Goal: Task Accomplishment & Management: Manage account settings

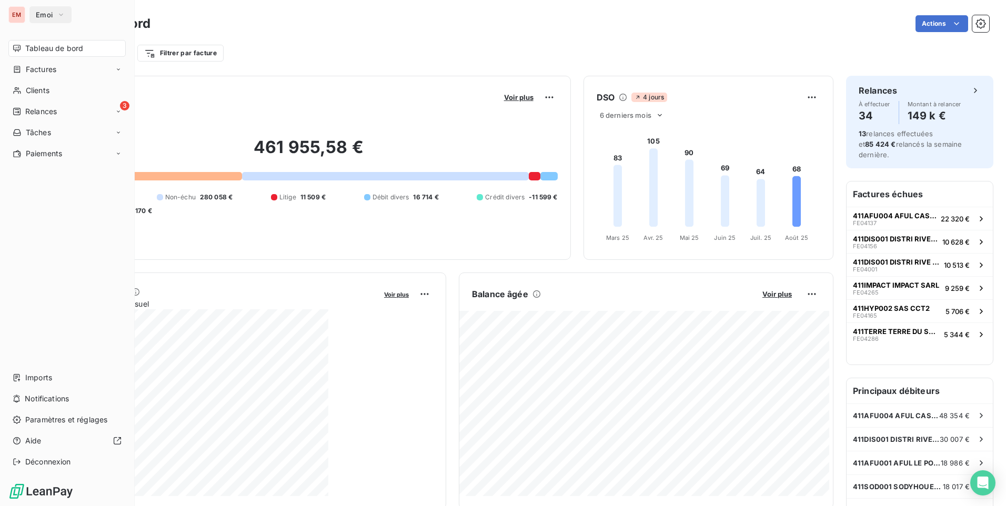
click at [11, 14] on div "EM" at bounding box center [16, 14] width 17 height 17
click at [47, 18] on span "Emoi" at bounding box center [44, 15] width 17 height 8
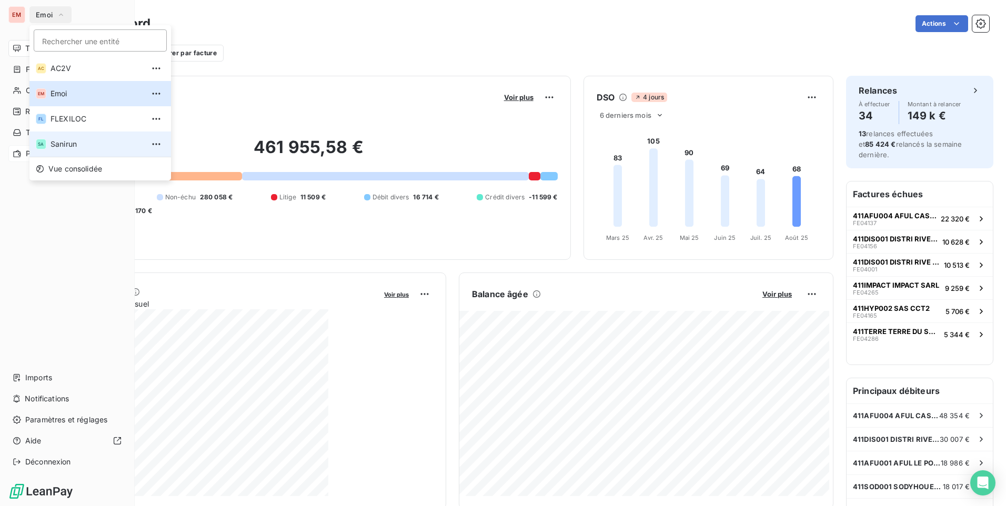
drag, startPoint x: 60, startPoint y: 141, endPoint x: 28, endPoint y: 151, distance: 33.1
click at [55, 142] on span "Sanirun" at bounding box center [96, 144] width 93 height 11
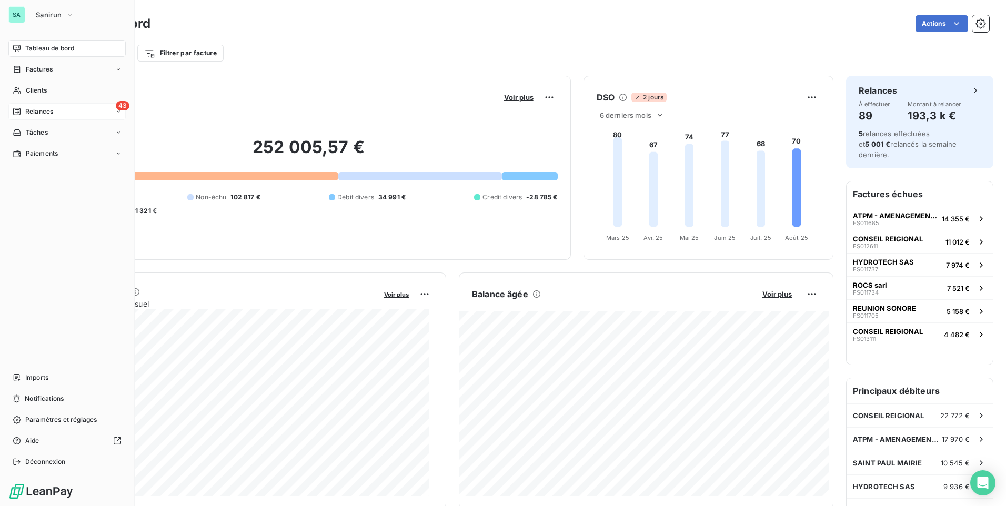
click at [38, 111] on span "Relances" at bounding box center [39, 111] width 28 height 9
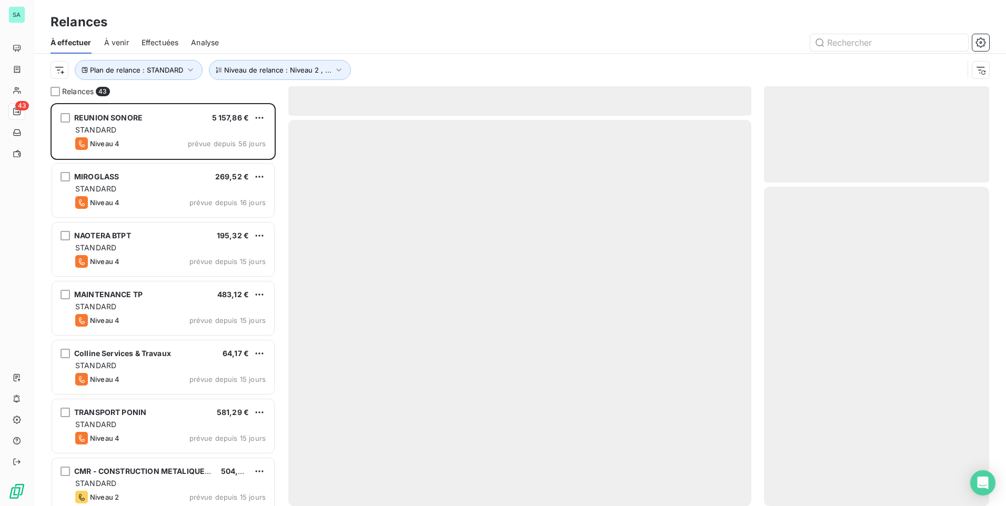
scroll to position [395, 217]
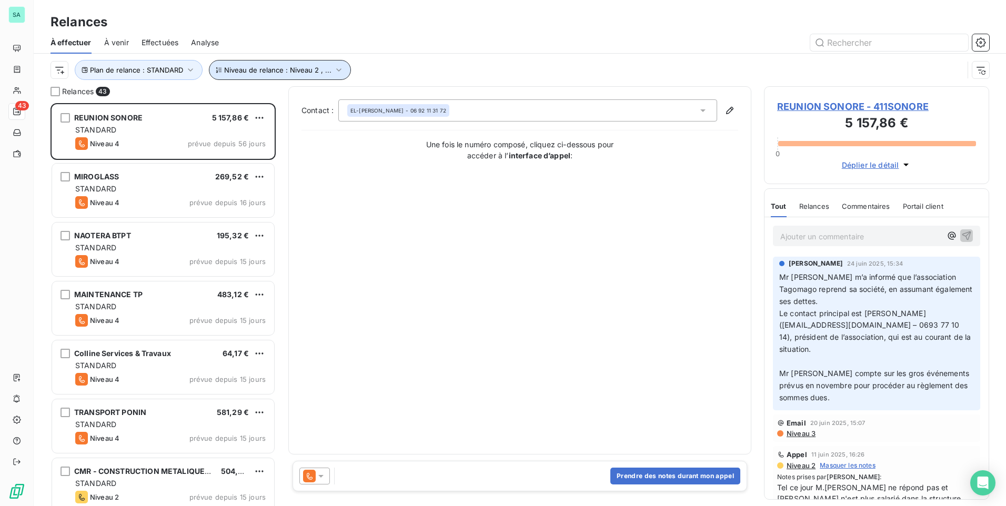
click at [333, 69] on icon "button" at bounding box center [338, 70] width 11 height 11
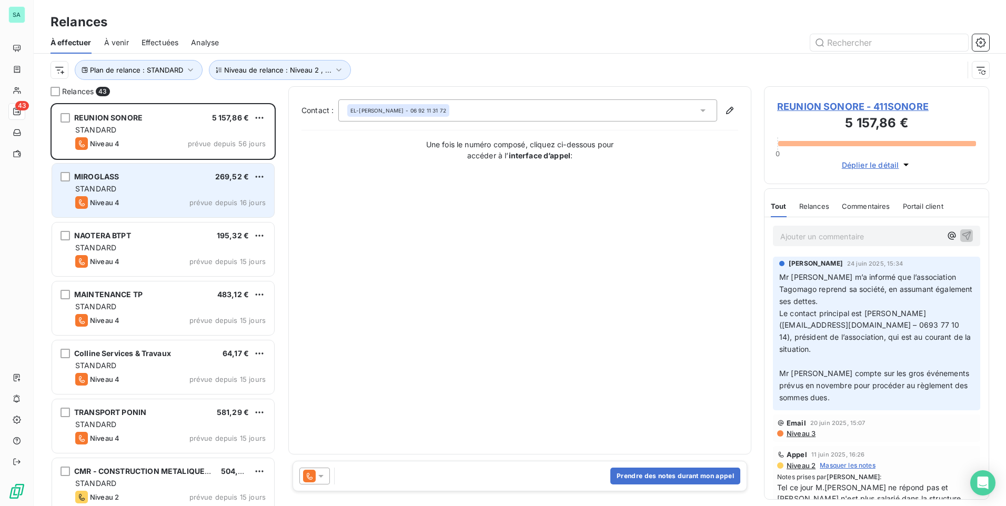
click at [122, 198] on div "Niveau 4 prévue depuis 16 jours" at bounding box center [170, 202] width 190 height 13
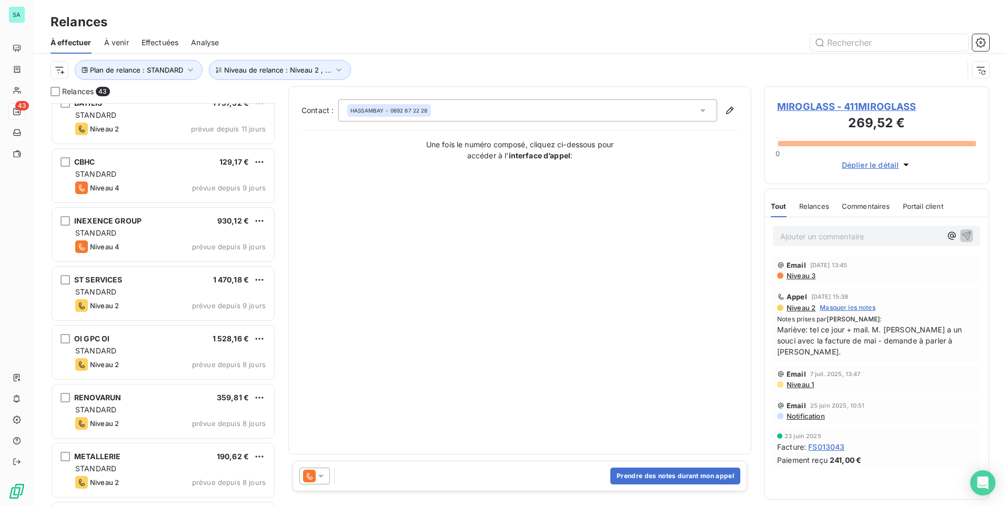
scroll to position [2131, 0]
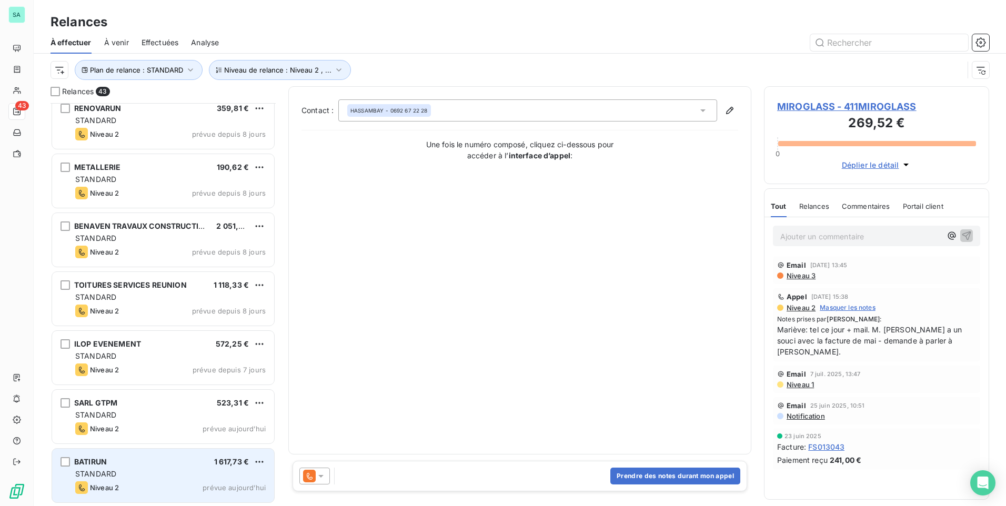
click at [134, 481] on div "Niveau 2 prévue aujourd’hui" at bounding box center [170, 487] width 190 height 13
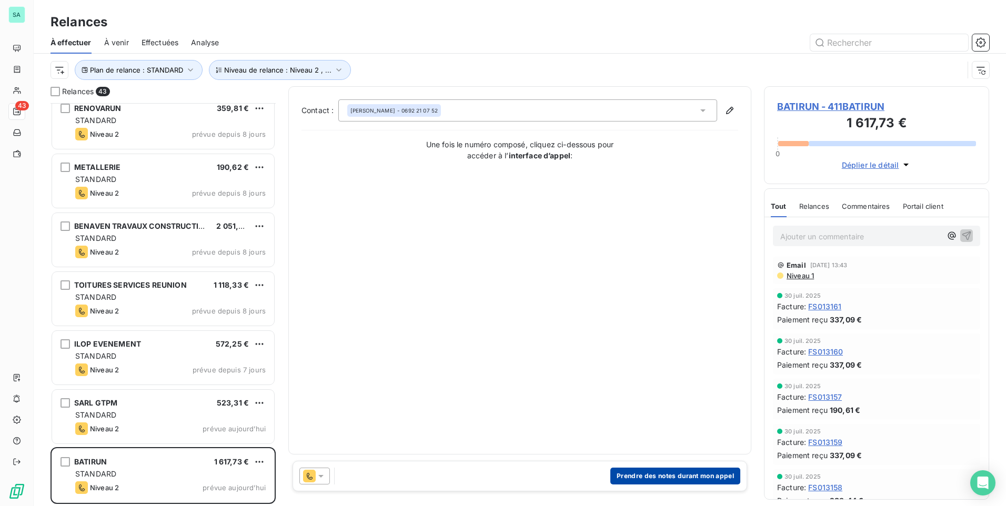
click at [646, 476] on button "Prendre des notes durant mon appel" at bounding box center [675, 476] width 130 height 17
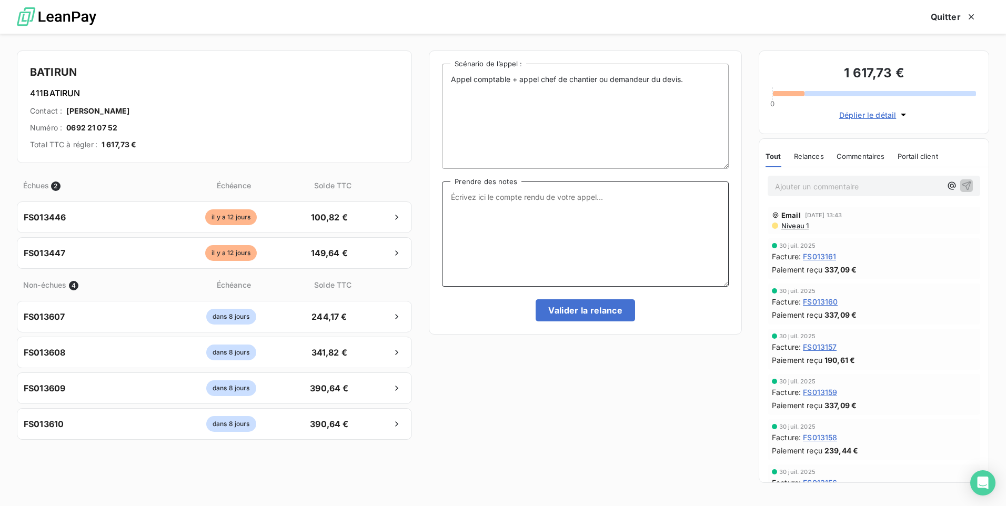
click at [488, 209] on textarea "Prendre des notes" at bounding box center [585, 233] width 287 height 105
type textarea "m"
type textarea "Mariève: tel ce jour - les factures de juillet seront réglées le 30/08"
click at [578, 311] on button "Valider la relance" at bounding box center [584, 310] width 99 height 22
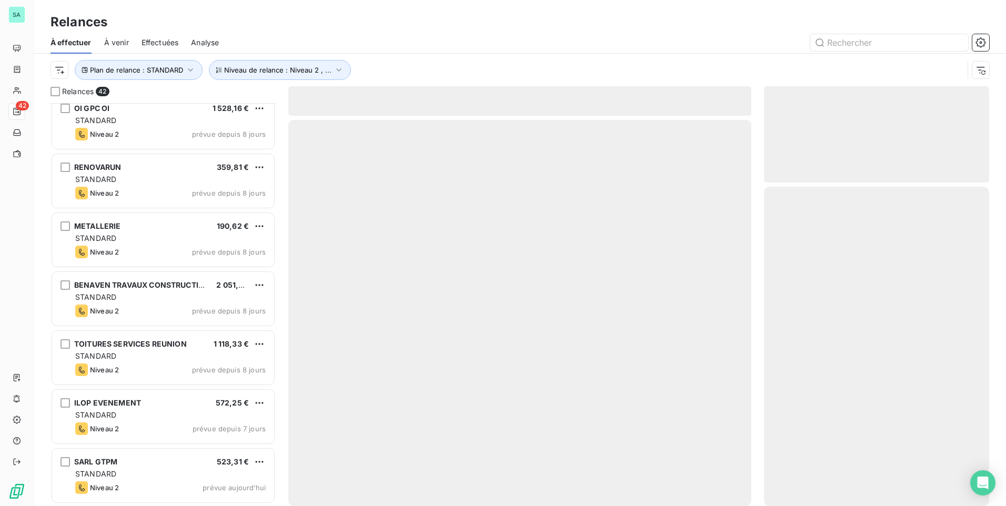
scroll to position [2071, 0]
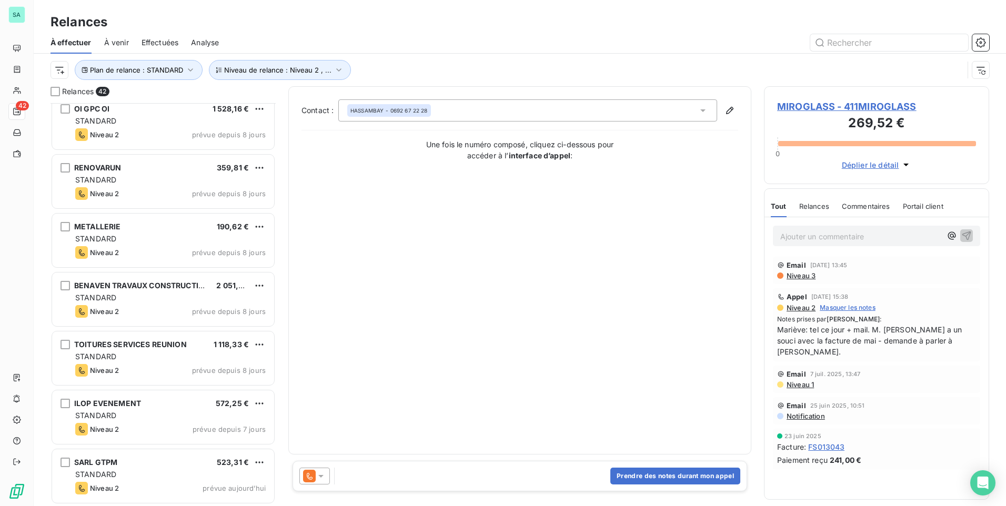
scroll to position [2072, 0]
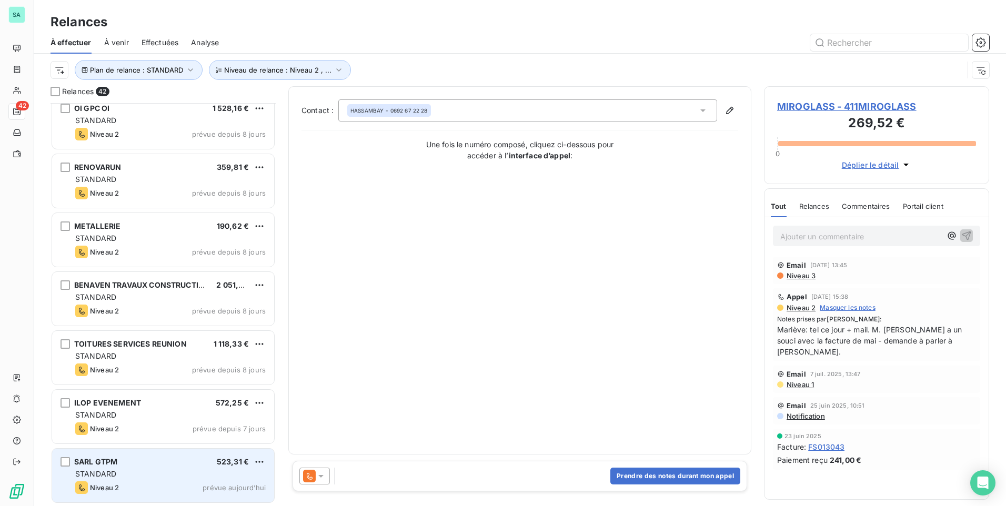
click at [117, 470] on div "STANDARD" at bounding box center [170, 474] width 190 height 11
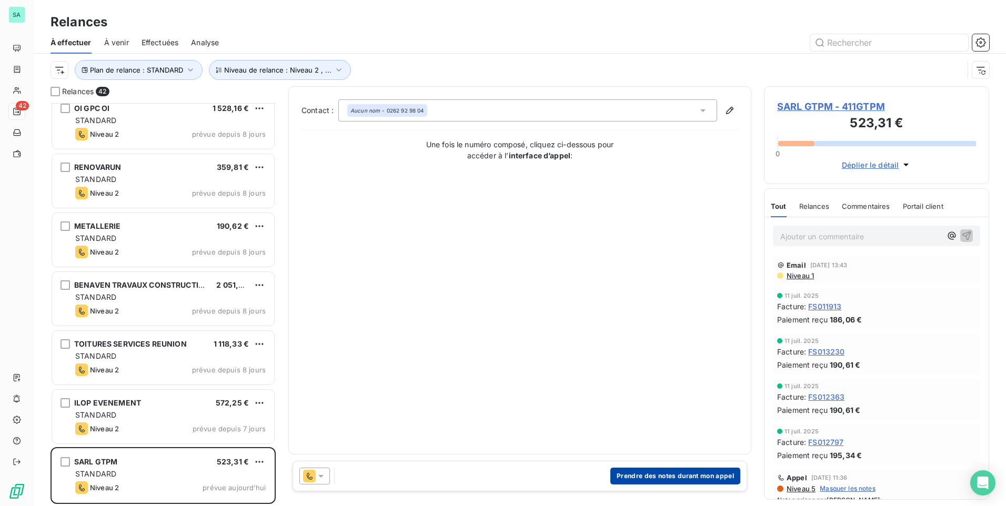
click at [643, 475] on button "Prendre des notes durant mon appel" at bounding box center [675, 476] width 130 height 17
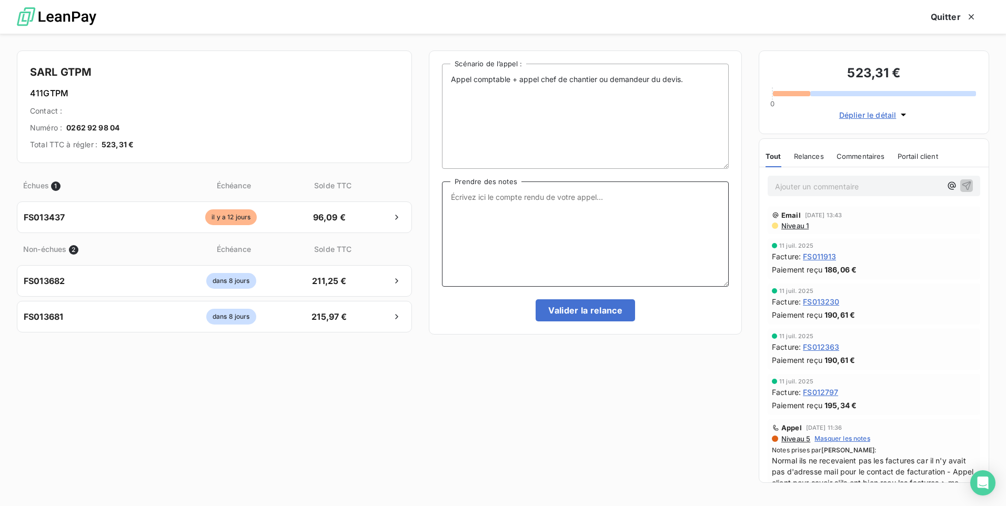
click at [470, 215] on textarea "Prendre des notes" at bounding box center [585, 233] width 287 height 105
type textarea "m"
type textarea "Mariève: tel ce jour + envoi FS013437 manquante"
click at [588, 312] on button "Valider la relance" at bounding box center [584, 310] width 99 height 22
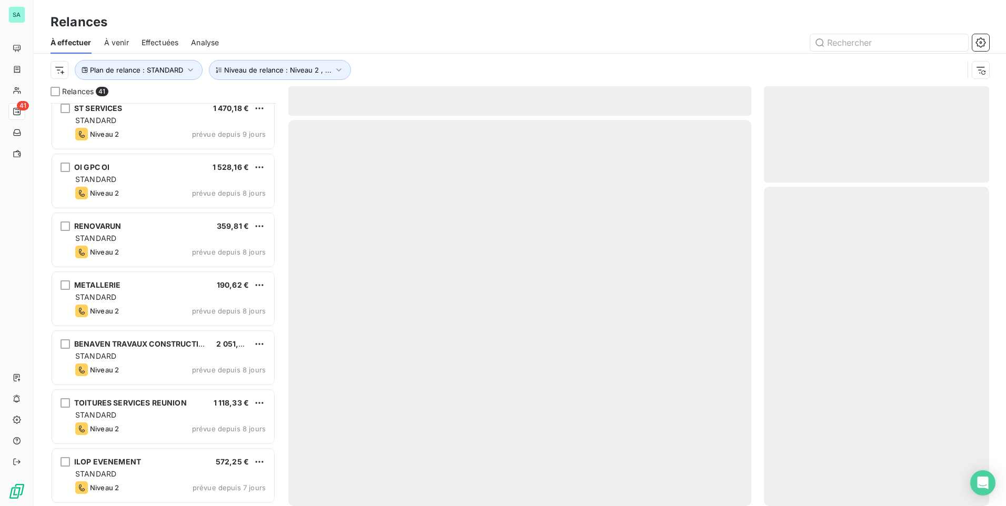
scroll to position [2012, 0]
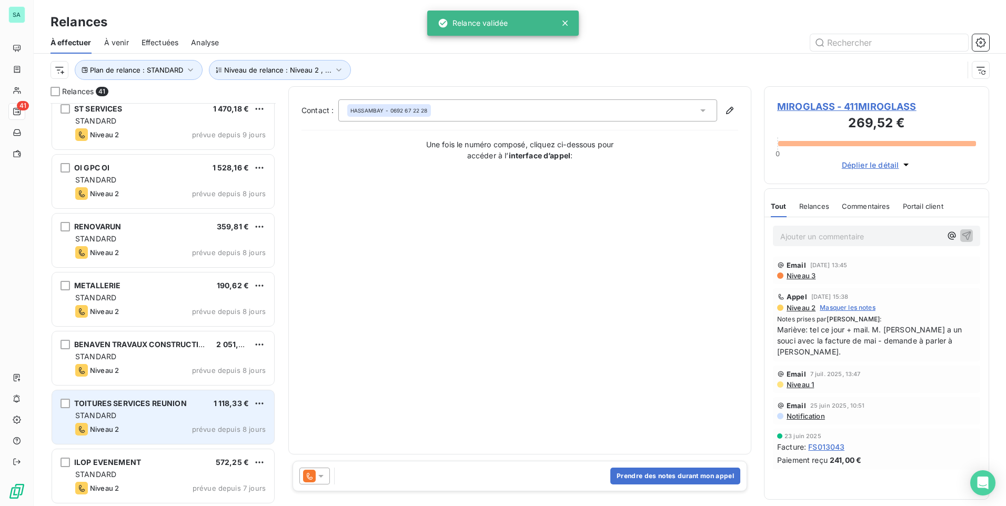
scroll to position [2013, 0]
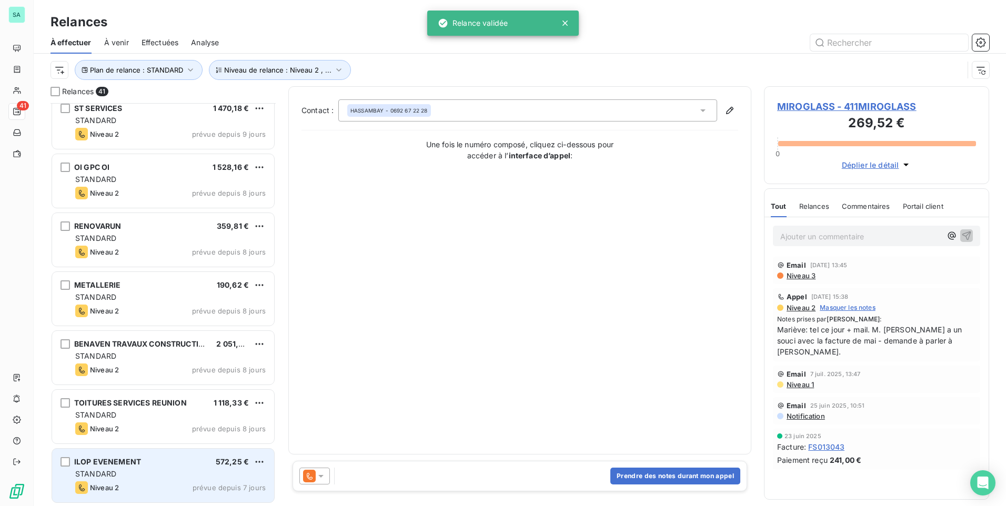
click at [106, 481] on div "Niveau 2" at bounding box center [97, 487] width 44 height 13
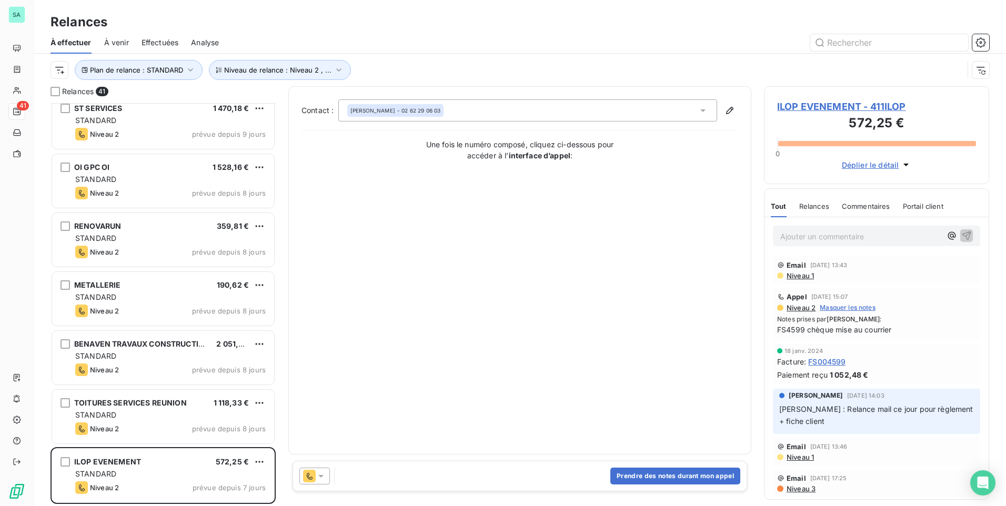
scroll to position [395, 217]
click at [662, 473] on button "Prendre des notes durant mon appel" at bounding box center [675, 476] width 130 height 17
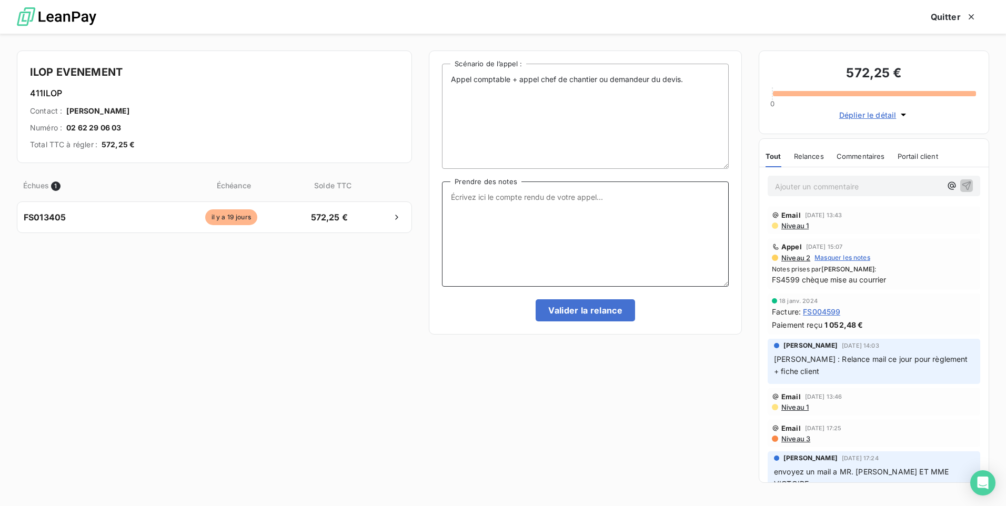
click at [502, 219] on textarea "Prendre des notes" at bounding box center [585, 233] width 287 height 105
type textarea "m"
click at [690, 198] on textarea "Mariève: tel ce jour - le chèque est parti au courrier cette semaine" at bounding box center [585, 233] width 287 height 105
type textarea "Mariève: tel ce jour - le chèque est parti au courrier cette semaine"
click at [578, 313] on button "Valider la relance" at bounding box center [584, 310] width 99 height 22
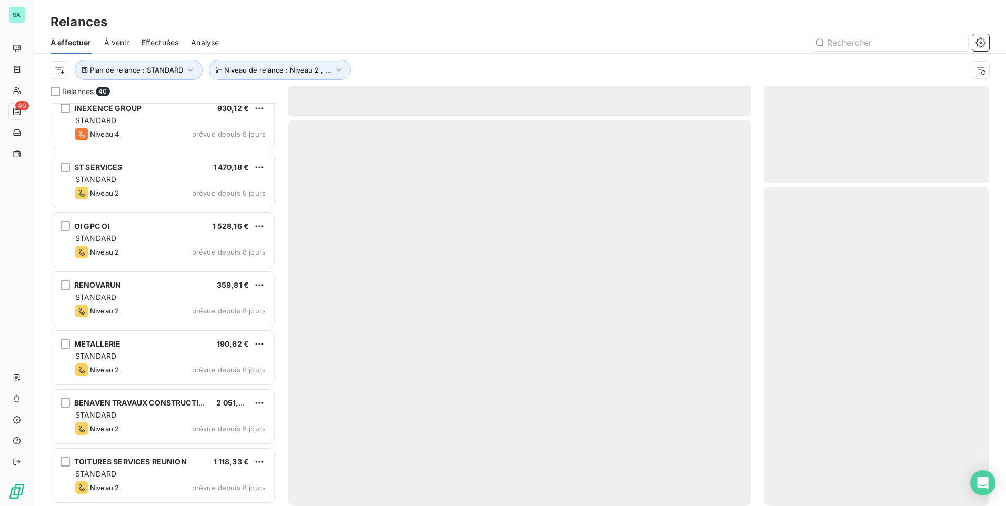
scroll to position [1954, 0]
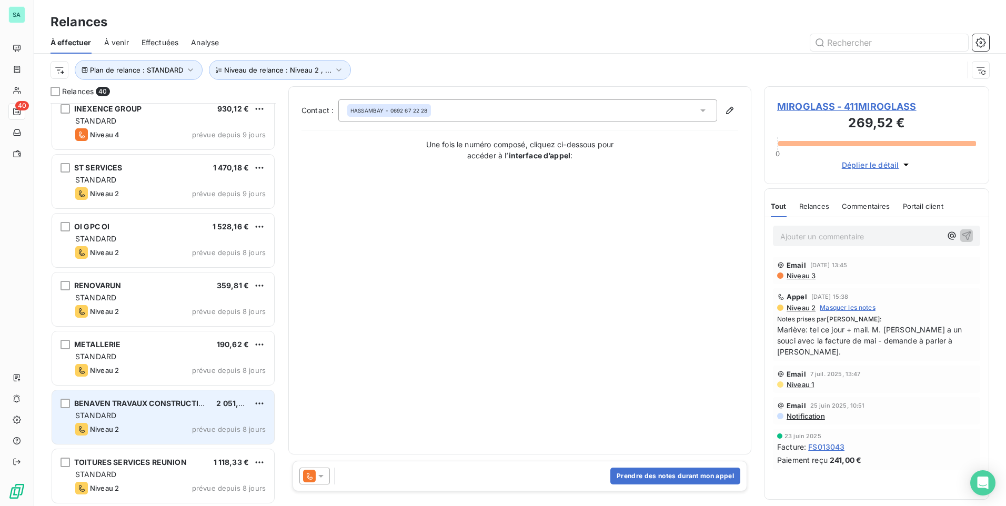
scroll to position [1954, 0]
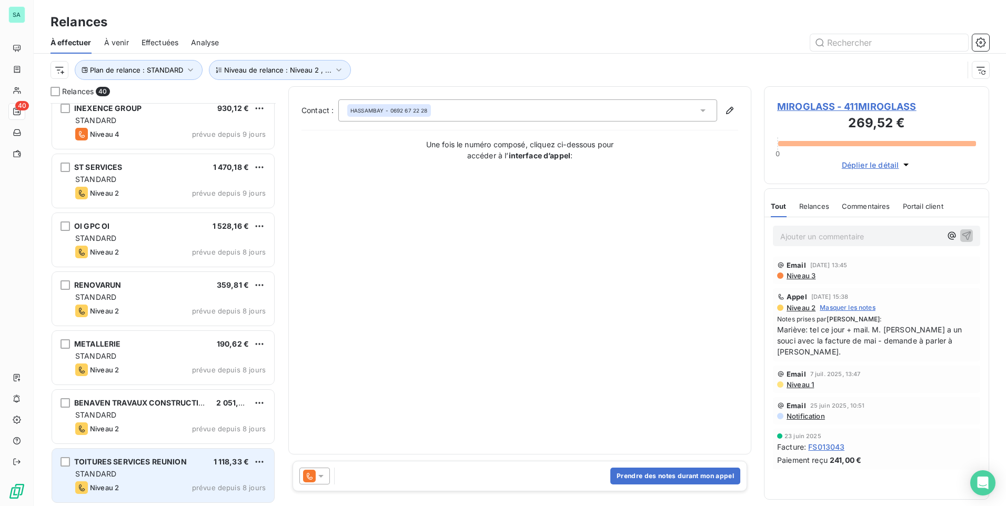
click at [146, 470] on div "STANDARD" at bounding box center [170, 474] width 190 height 11
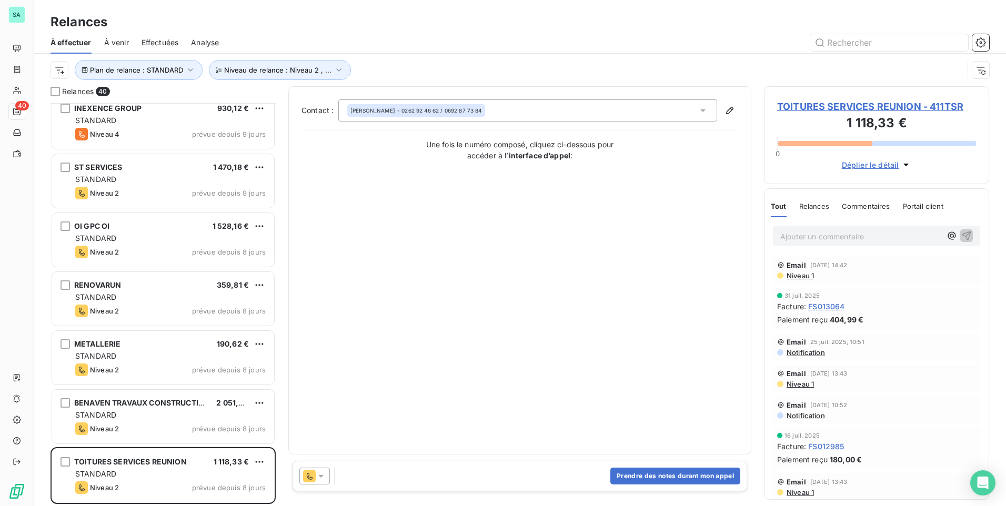
drag, startPoint x: 637, startPoint y: 477, endPoint x: 597, endPoint y: 474, distance: 40.1
click at [612, 473] on button "Prendre des notes durant mon appel" at bounding box center [675, 476] width 130 height 17
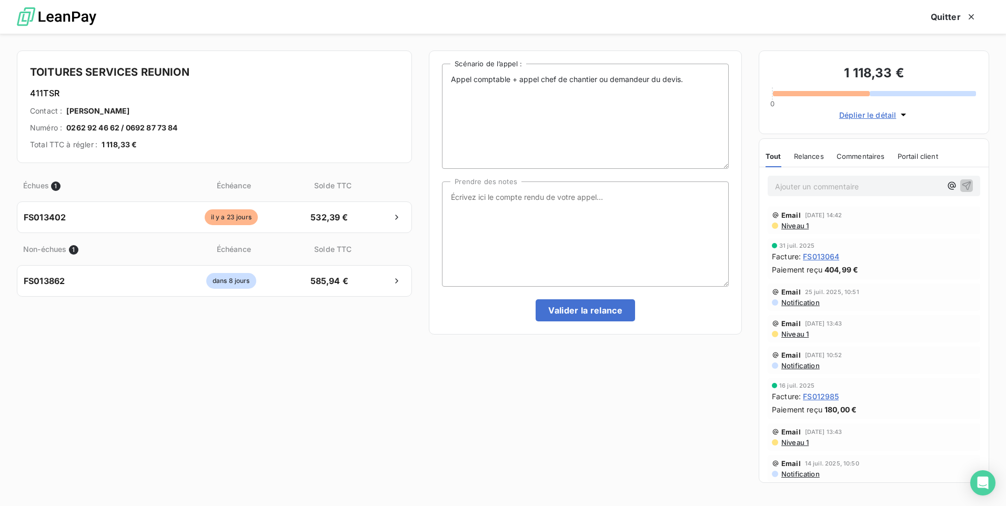
click at [420, 476] on div "TOITURES SERVICES REUNION 411TSR Contact : [PERSON_NAME] Numéro : 0262 92 46 62…" at bounding box center [503, 270] width 1006 height 472
click at [489, 236] on textarea "Prendre des notes" at bounding box center [585, 233] width 287 height 105
type textarea "m"
type textarea "Mariève: tel ce jour> rappeler le comptable [DATE] + mail relance avec les 2 fa…"
click at [583, 311] on button "Valider la relance" at bounding box center [584, 310] width 99 height 22
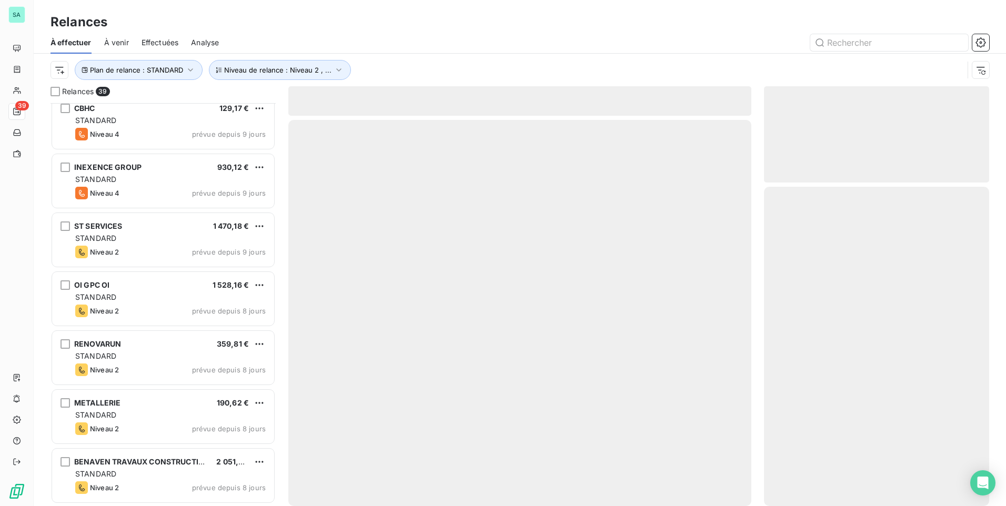
scroll to position [1895, 0]
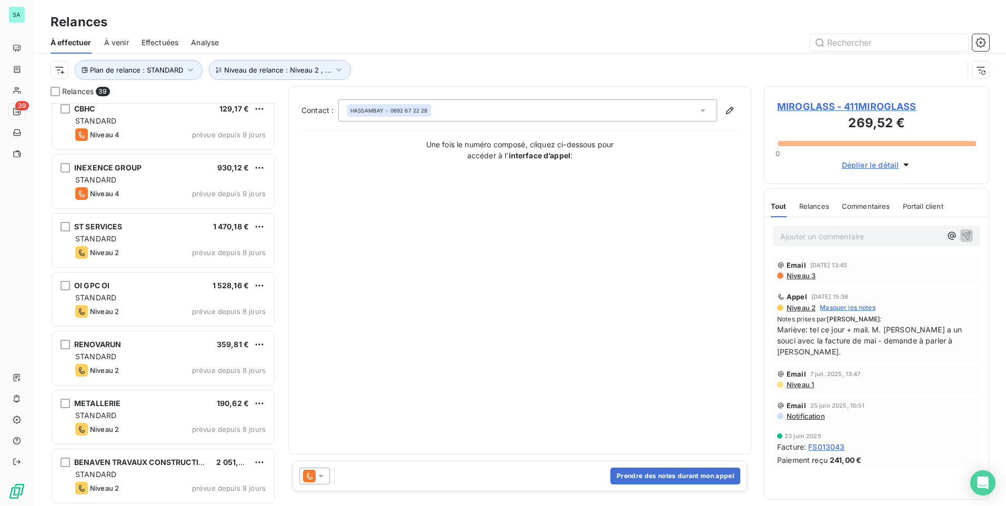
scroll to position [1895, 0]
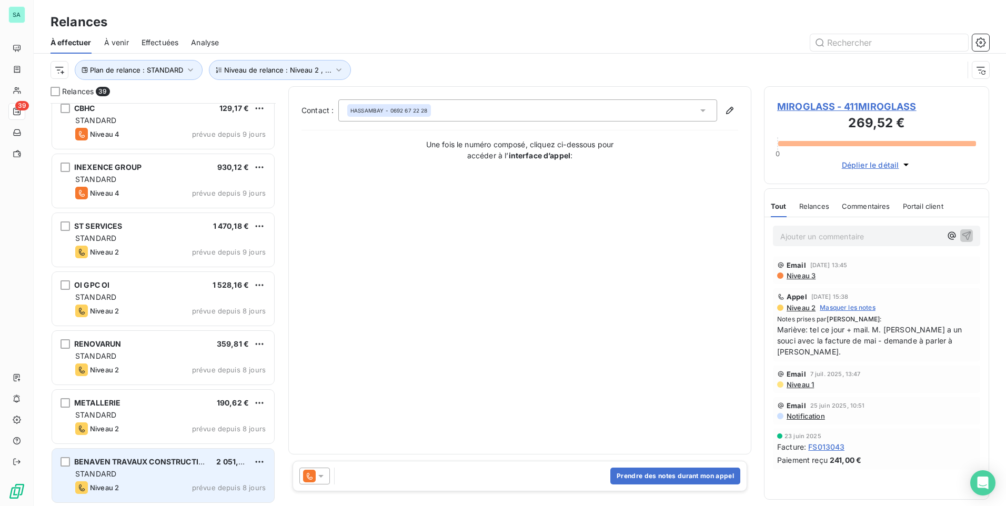
click at [128, 479] on div "BENAVEN TRAVAUX CONSTRUCTION - BTC 2 051,07 € STANDARD Niveau 2 prévue depuis 8…" at bounding box center [163, 476] width 222 height 54
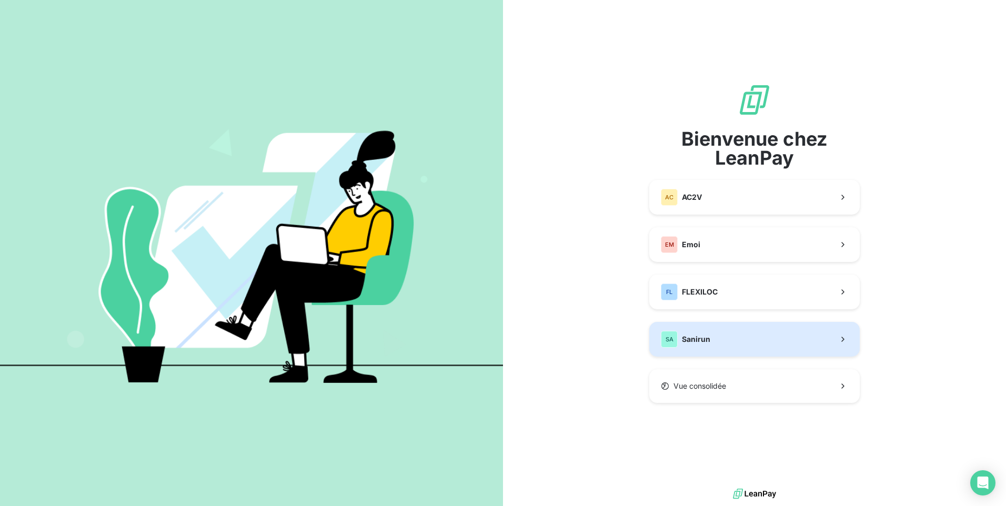
click at [699, 335] on span "Sanirun" at bounding box center [696, 339] width 28 height 11
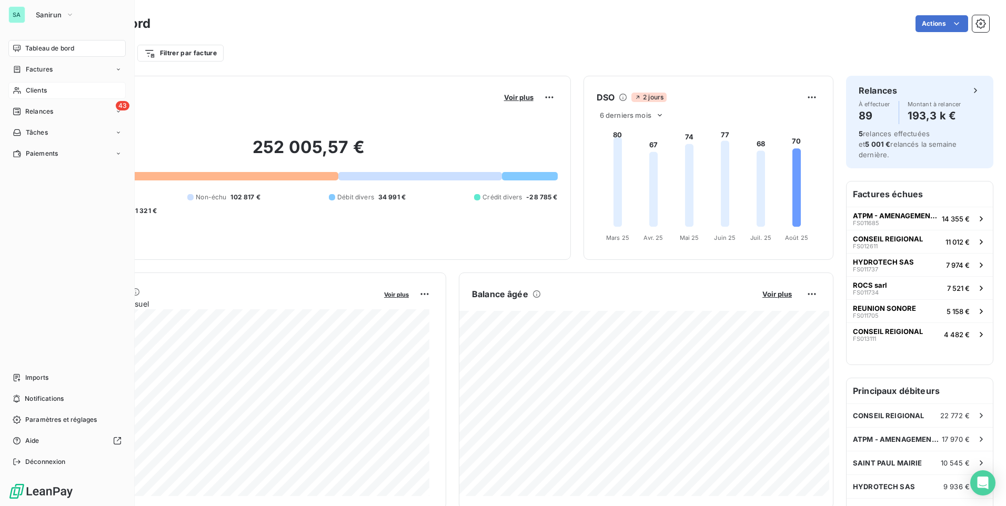
click at [24, 89] on div "Clients" at bounding box center [66, 90] width 117 height 17
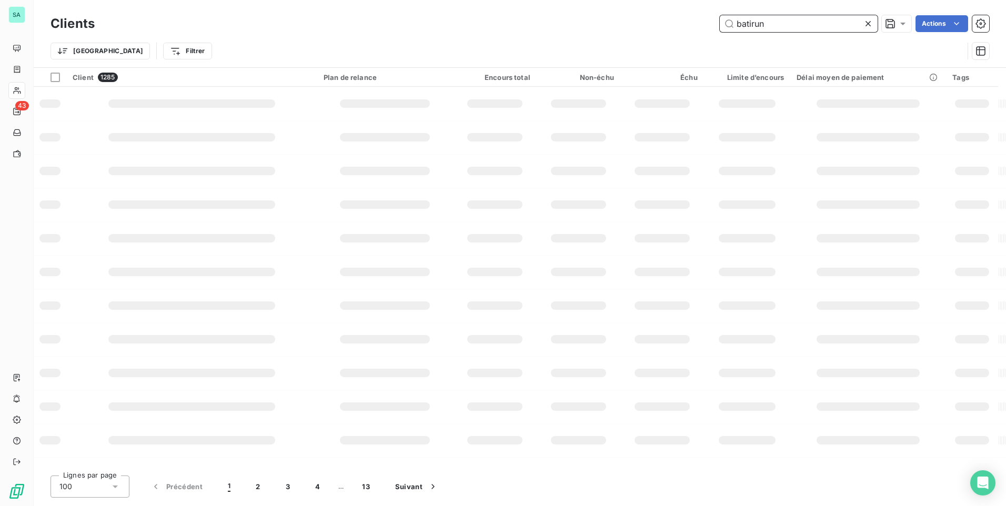
type input "batirun"
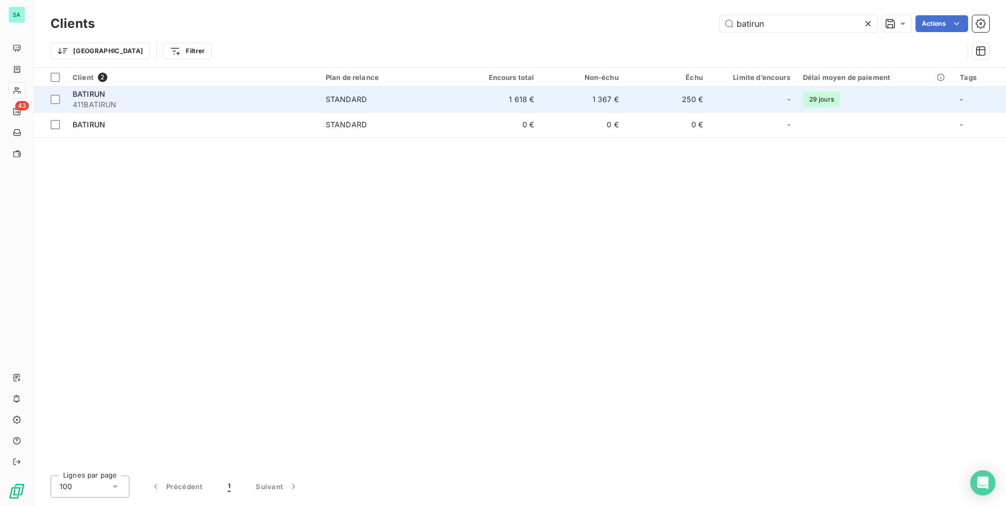
click at [144, 108] on span "411BATIRUN" at bounding box center [193, 104] width 240 height 11
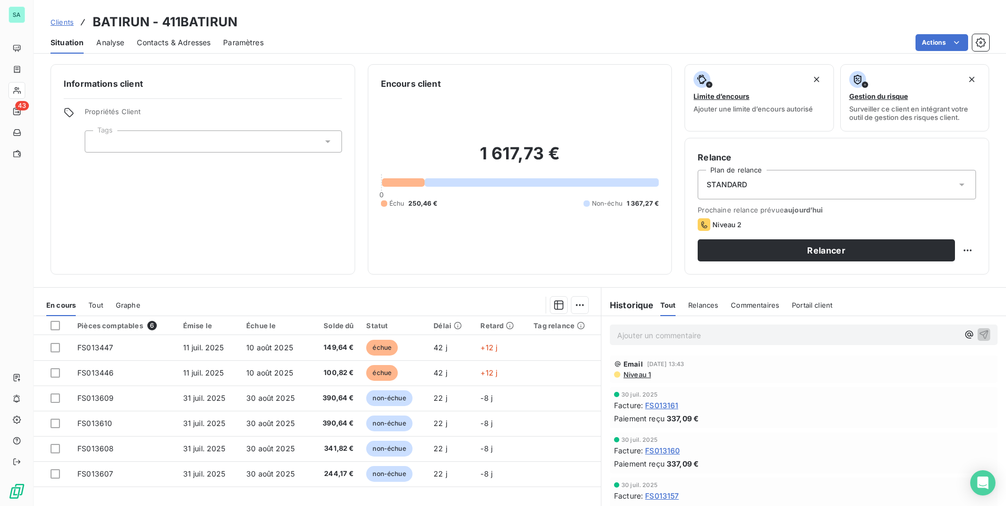
click at [165, 41] on span "Contacts & Adresses" at bounding box center [174, 42] width 74 height 11
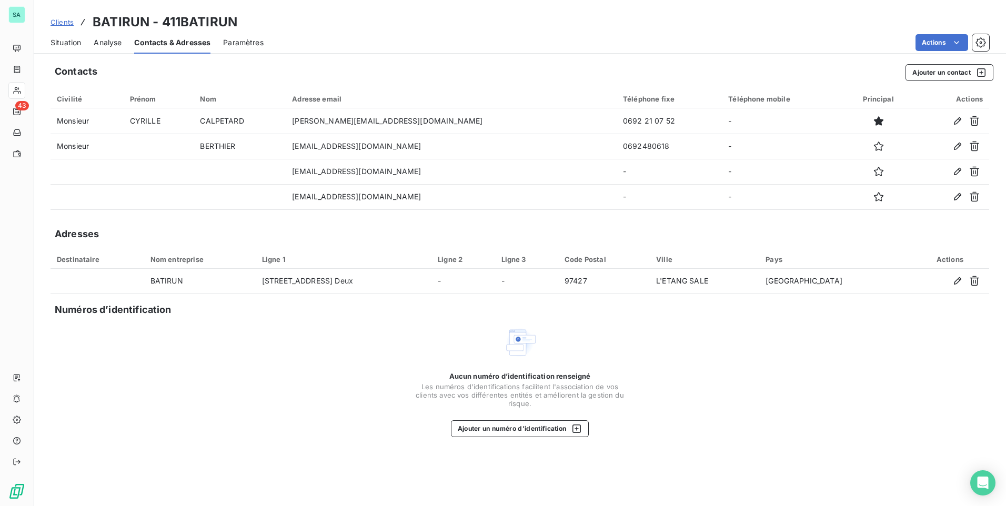
click at [56, 39] on span "Situation" at bounding box center [65, 42] width 31 height 11
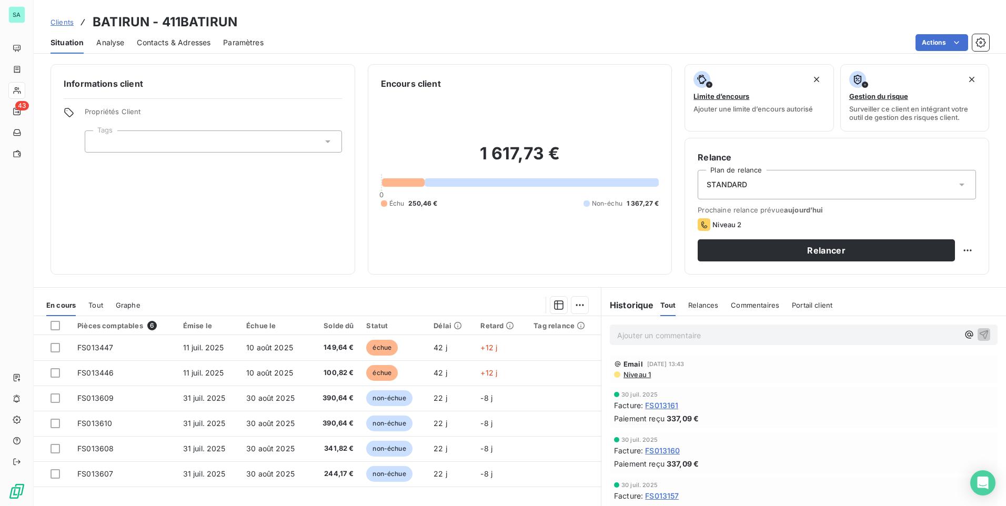
click at [151, 43] on span "Contacts & Adresses" at bounding box center [174, 42] width 74 height 11
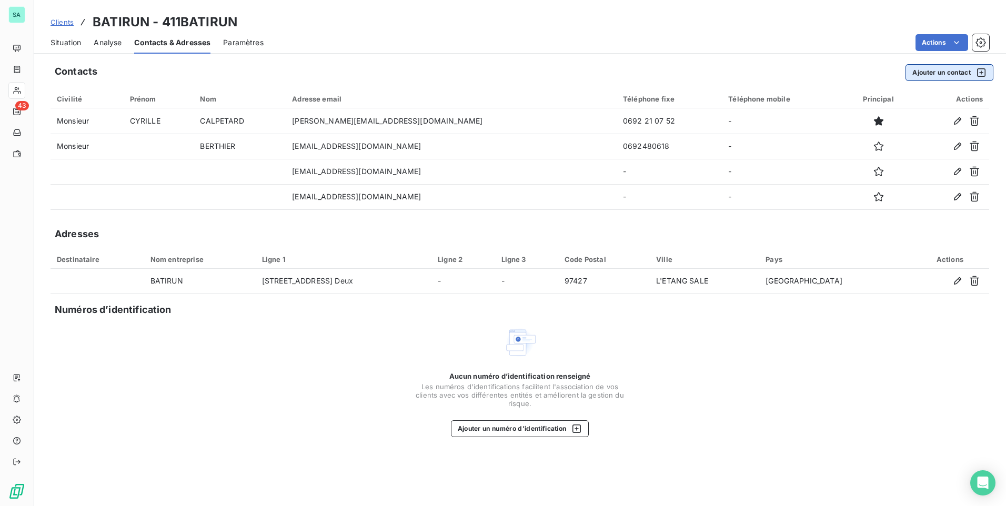
click at [938, 74] on button "Ajouter un contact" at bounding box center [949, 72] width 88 height 17
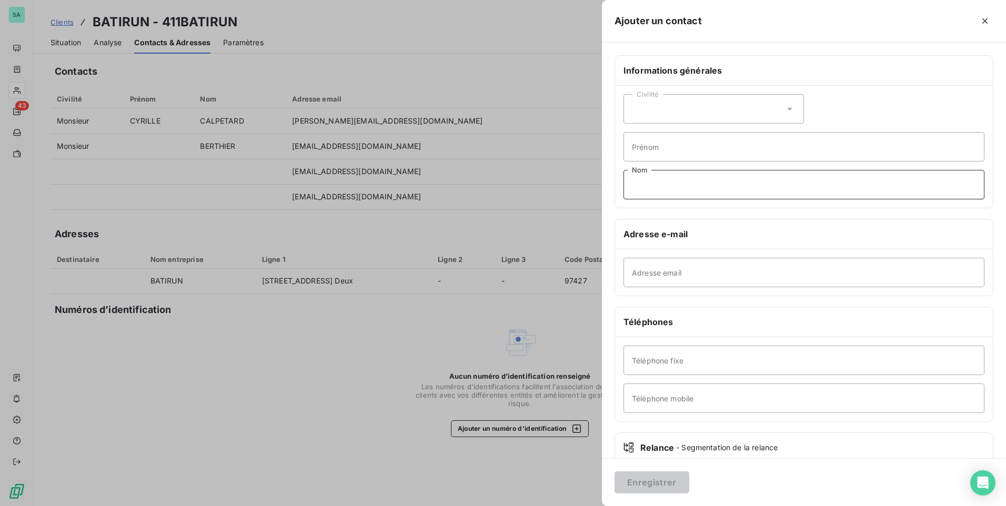
click at [664, 186] on input "Nom" at bounding box center [803, 184] width 361 height 29
paste input "Facturation"
type input "Facturation"
click at [712, 269] on input "Adresse email" at bounding box center [803, 272] width 361 height 29
paste input "batirun@batirun.fr"
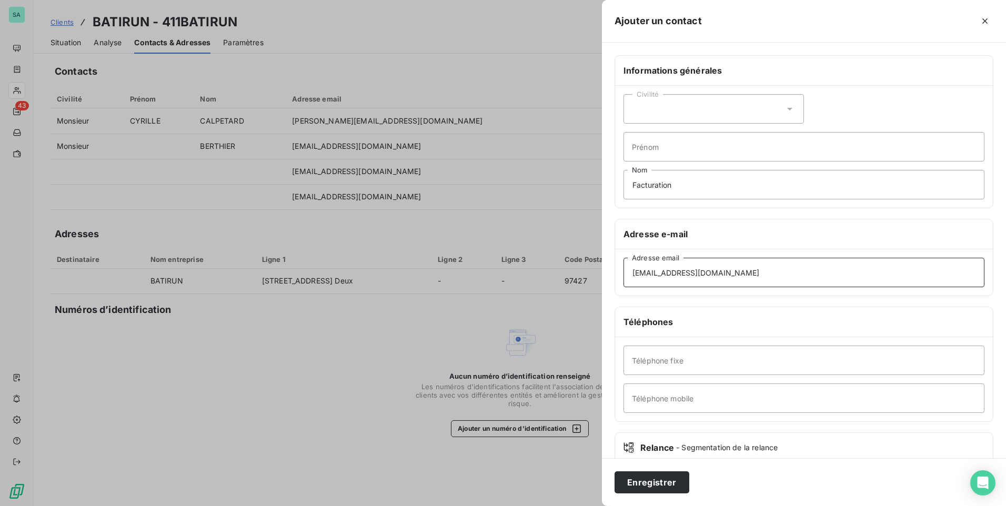
type input "batirun@batirun.fr"
click at [656, 394] on input "Téléphone mobile" at bounding box center [803, 397] width 361 height 29
paste input "06 92 21 07 52"
type input "06 92 21 07 52"
click at [644, 481] on button "Enregistrer" at bounding box center [651, 482] width 75 height 22
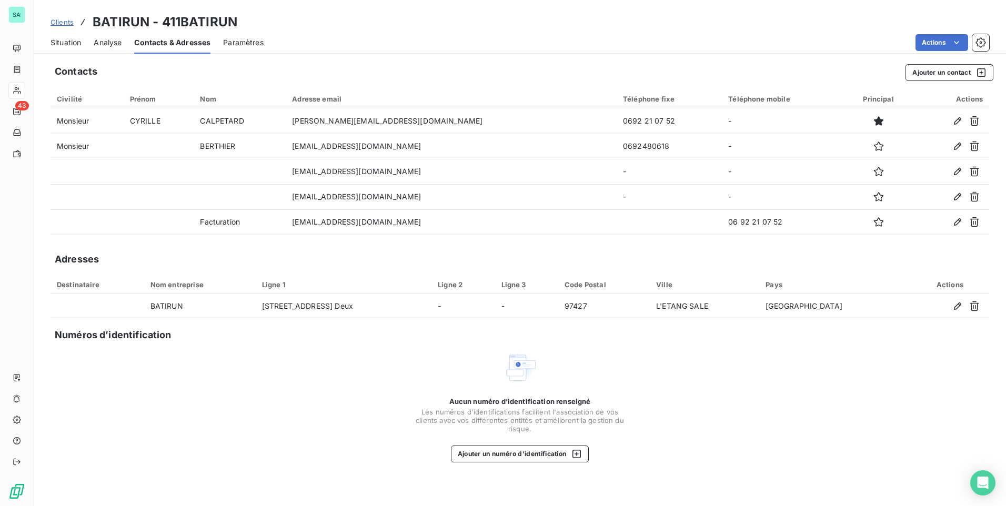
click at [59, 44] on span "Situation" at bounding box center [65, 42] width 31 height 11
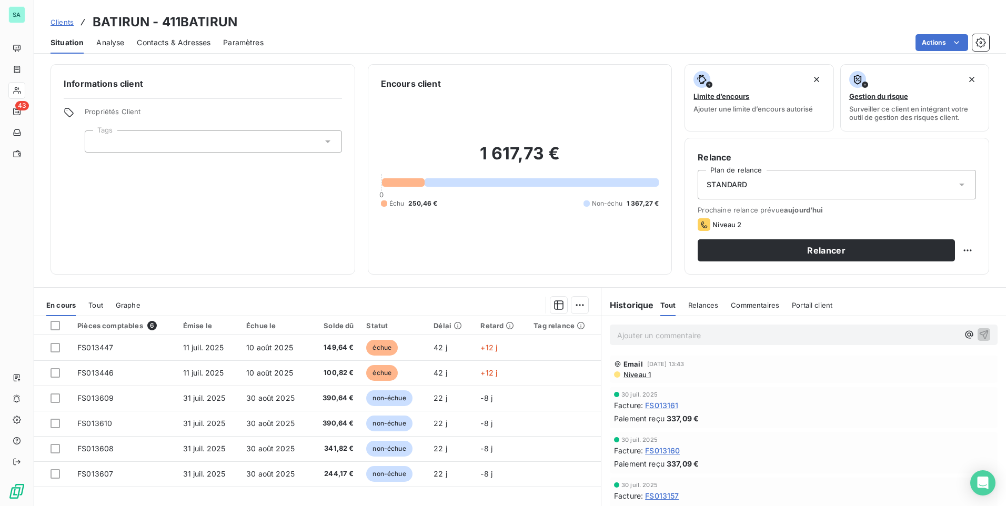
click at [751, 306] on span "Commentaires" at bounding box center [755, 305] width 48 height 8
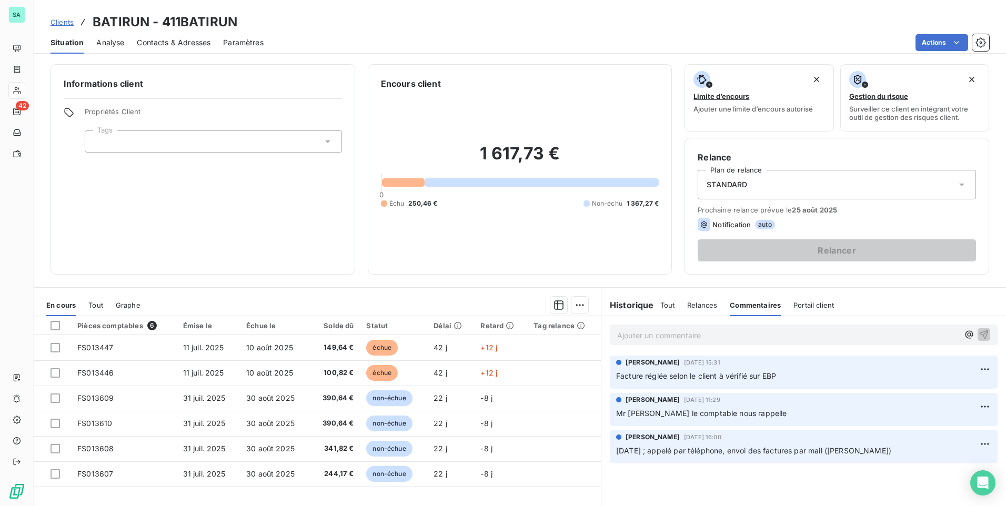
click at [63, 24] on span "Clients" at bounding box center [61, 22] width 23 height 8
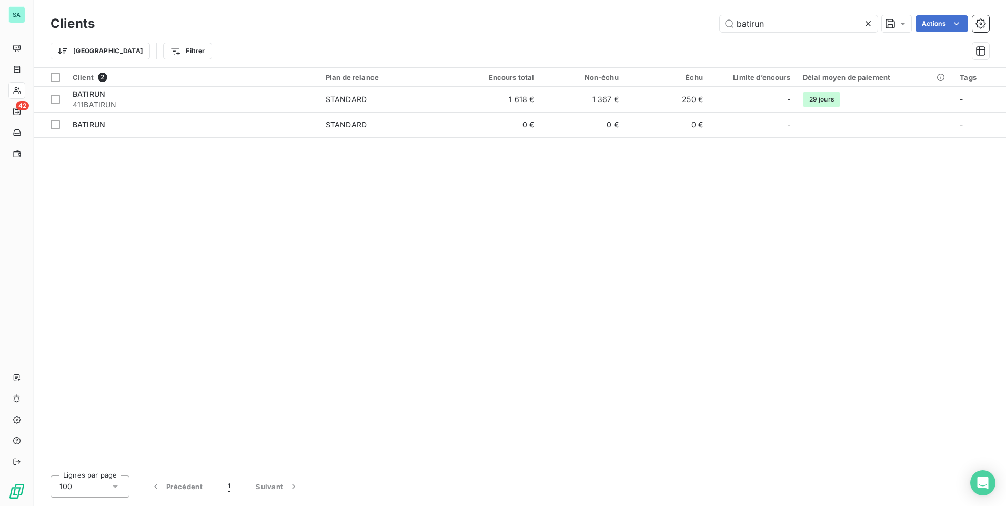
drag, startPoint x: 799, startPoint y: 22, endPoint x: 683, endPoint y: 26, distance: 116.3
click at [683, 26] on div "batirun Actions" at bounding box center [548, 23] width 882 height 17
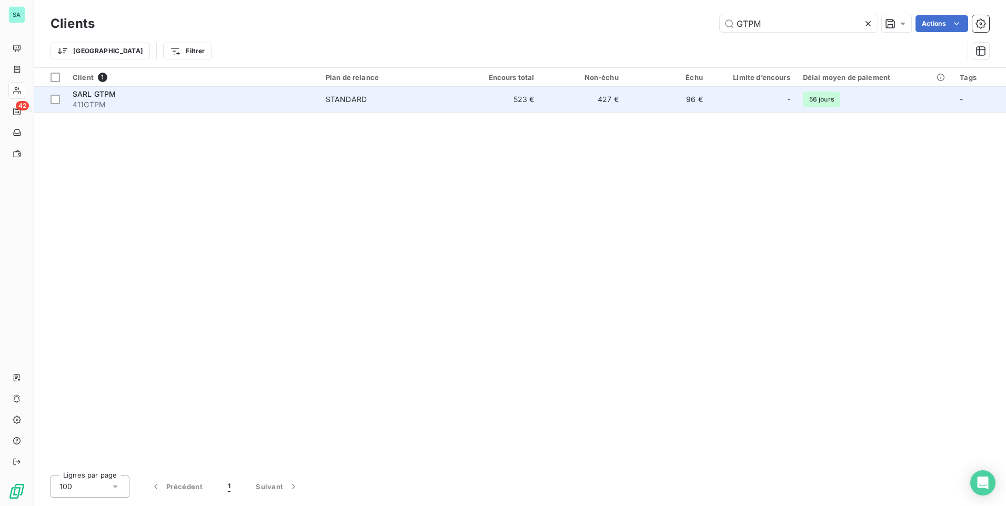
type input "GTPM"
click at [95, 100] on span "411GTPM" at bounding box center [193, 104] width 240 height 11
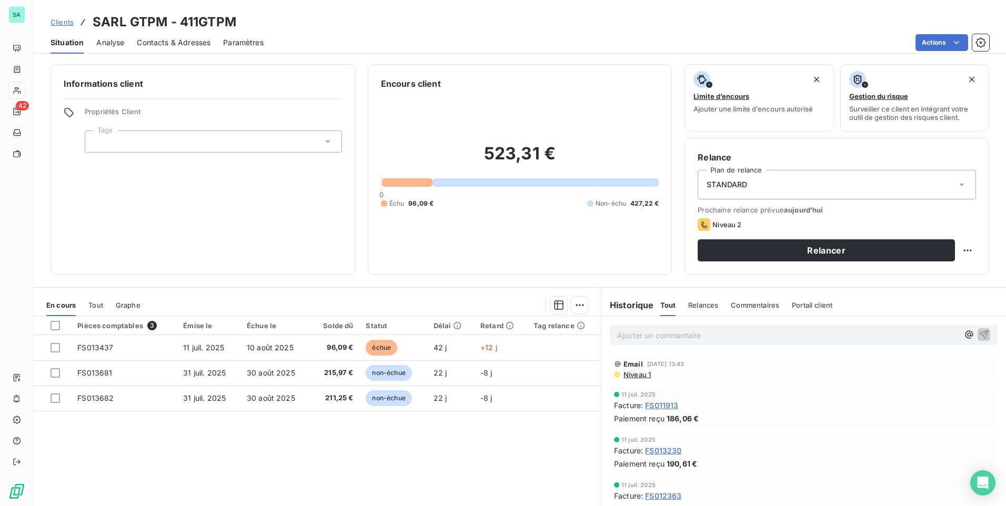
click at [175, 37] on span "Contacts & Adresses" at bounding box center [174, 42] width 74 height 11
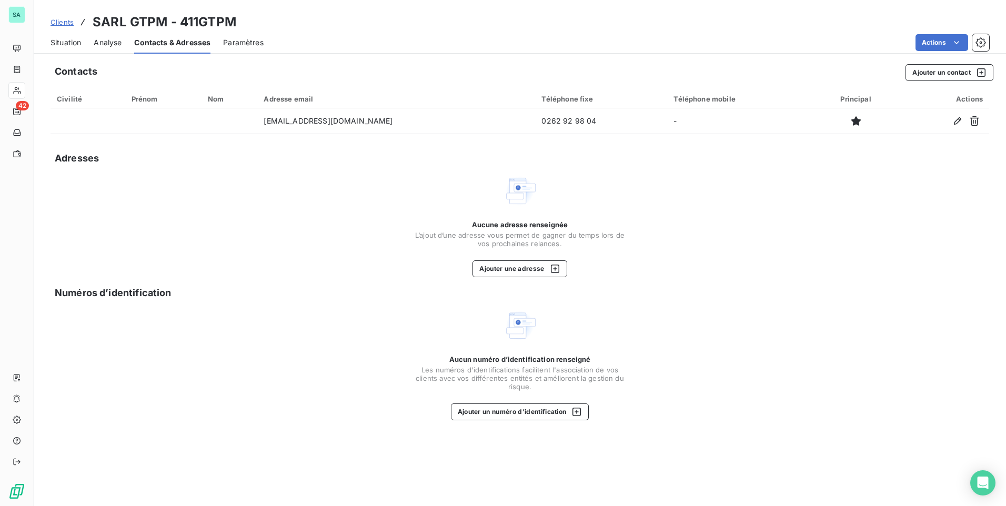
click at [57, 43] on span "Situation" at bounding box center [65, 42] width 31 height 11
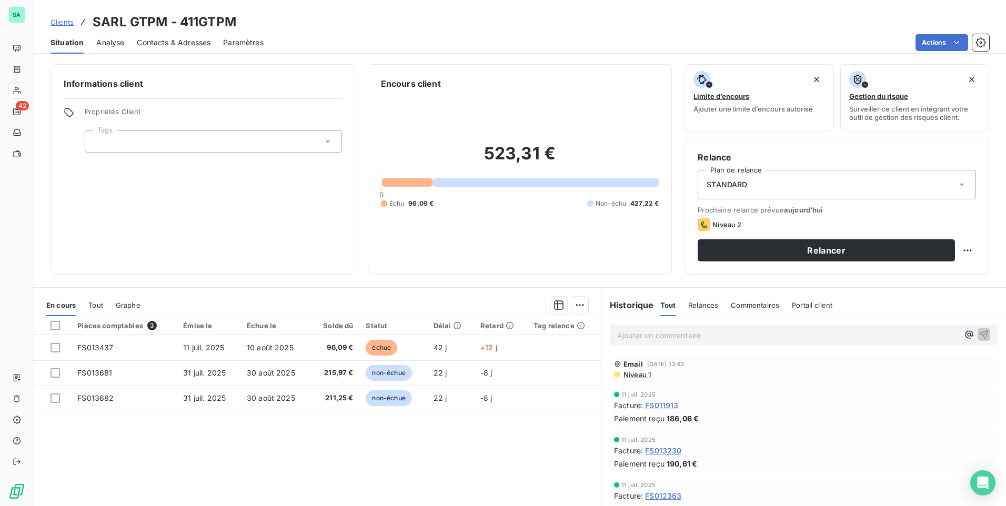
click at [182, 39] on span "Contacts & Adresses" at bounding box center [174, 42] width 74 height 11
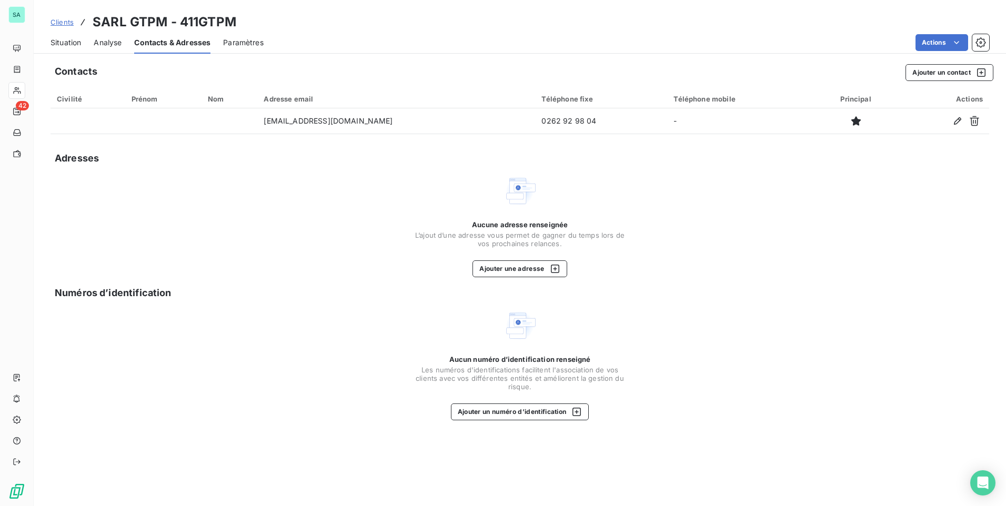
click at [65, 41] on span "Situation" at bounding box center [65, 42] width 31 height 11
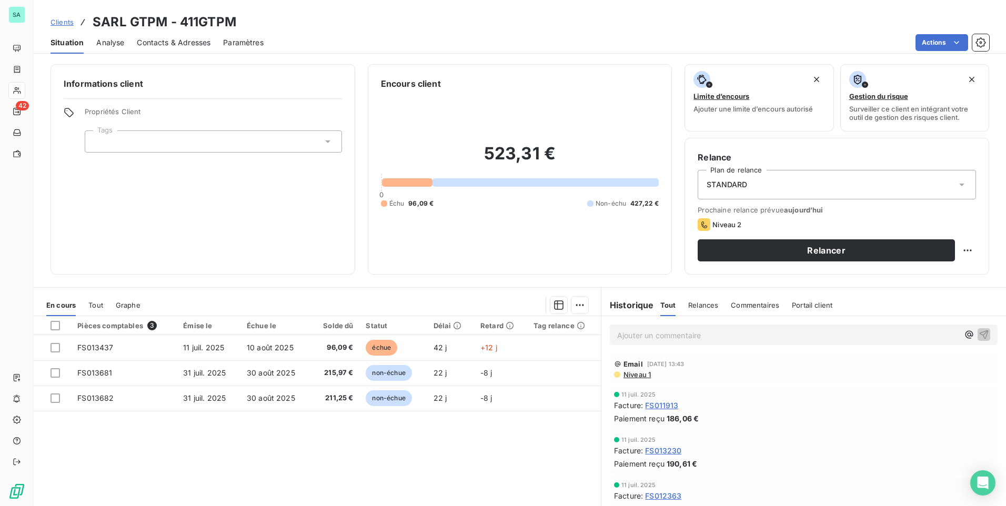
click at [165, 43] on span "Contacts & Adresses" at bounding box center [174, 42] width 74 height 11
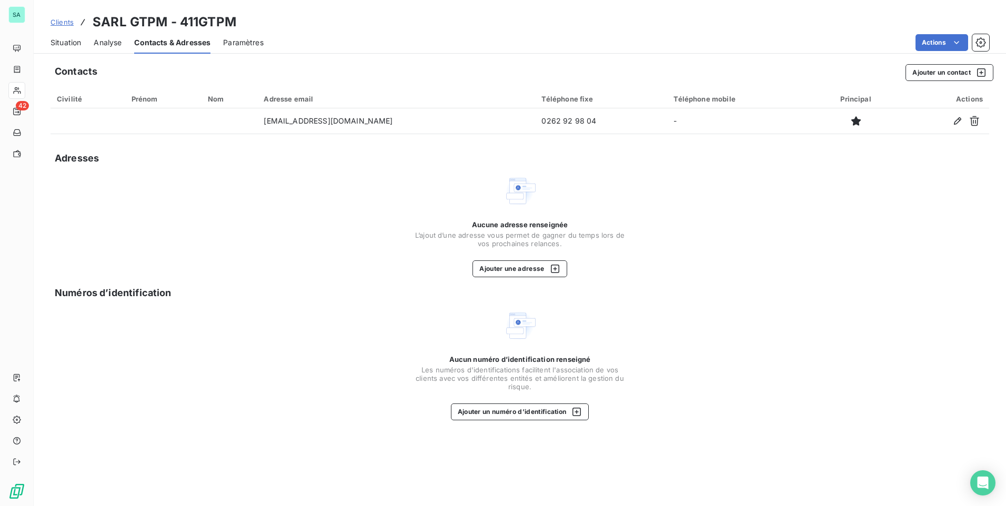
drag, startPoint x: 62, startPoint y: 42, endPoint x: 70, endPoint y: 42, distance: 8.4
click at [62, 42] on span "Situation" at bounding box center [65, 42] width 31 height 11
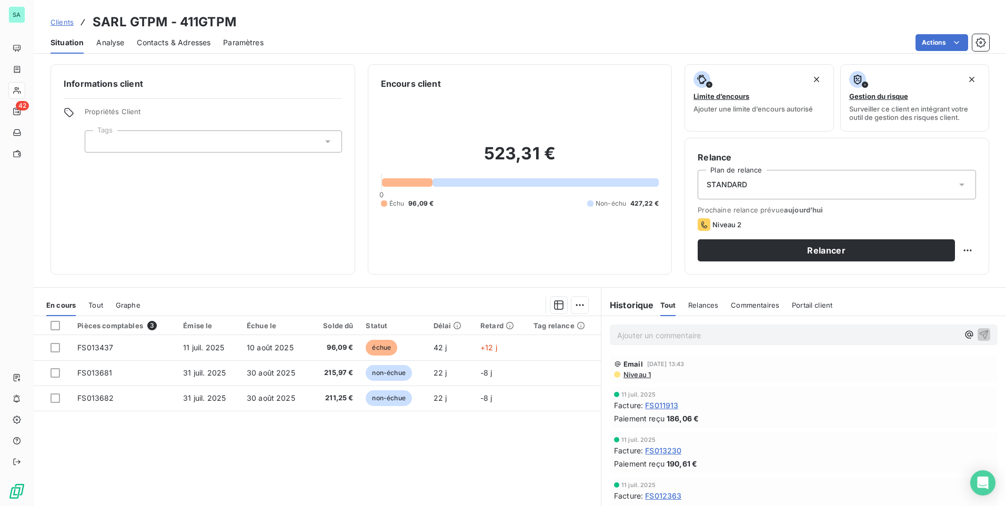
click at [160, 42] on span "Contacts & Adresses" at bounding box center [174, 42] width 74 height 11
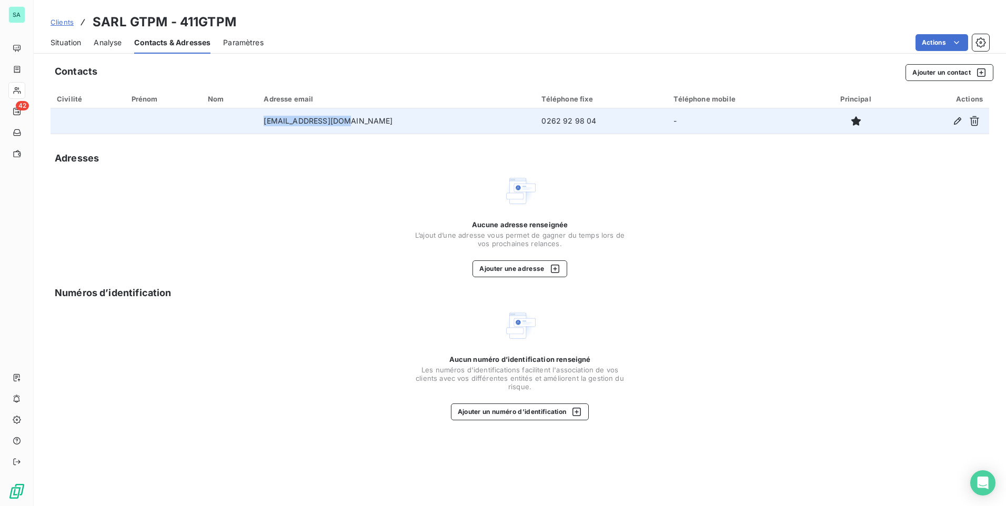
drag, startPoint x: 375, startPoint y: 123, endPoint x: 274, endPoint y: 123, distance: 101.0
click at [274, 123] on tr "sarl.gtpm@gmail.com 0262 92 98 04 -" at bounding box center [519, 120] width 938 height 25
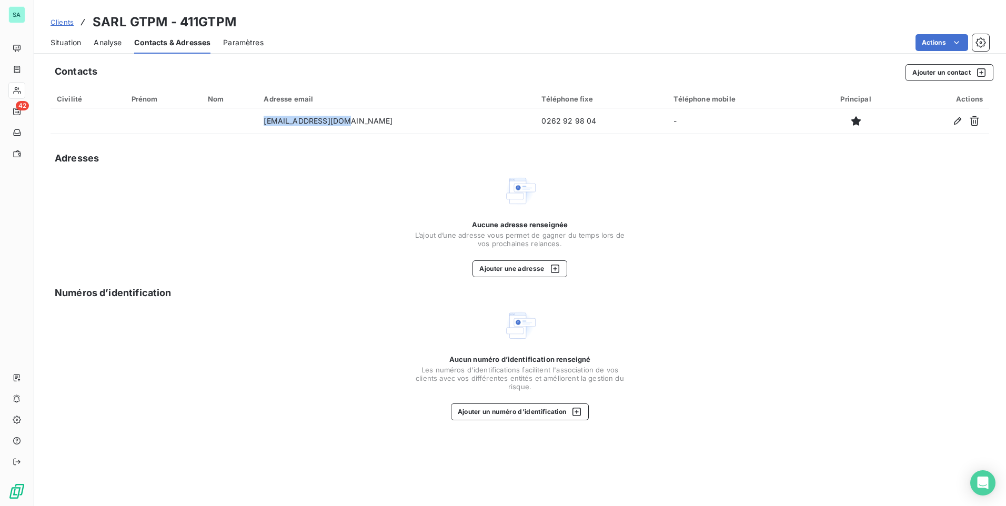
copy tr "sarl.gtpm@gmail.com"
click at [65, 26] on div "Clients SARL GTPM - 411GTPM" at bounding box center [143, 22] width 186 height 19
click at [57, 23] on span "Clients" at bounding box center [61, 22] width 23 height 8
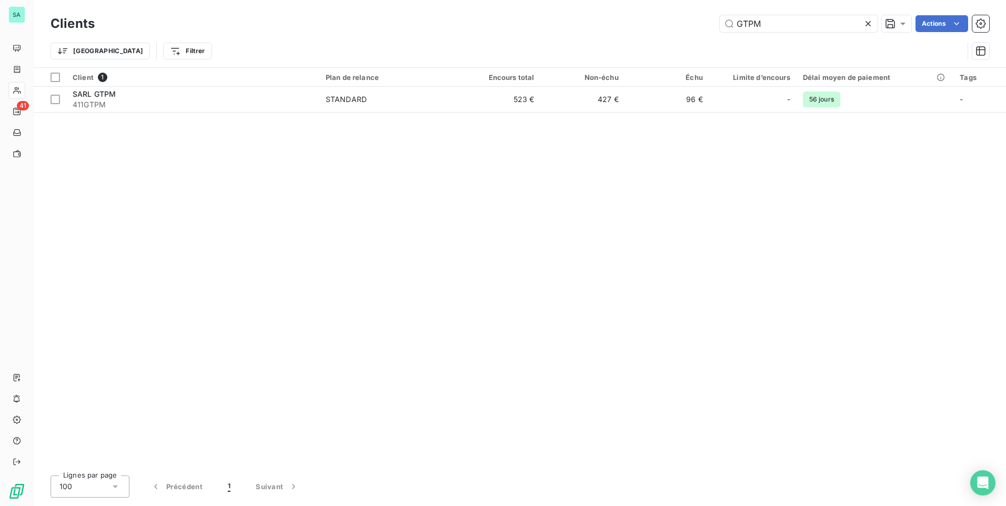
drag, startPoint x: 781, startPoint y: 23, endPoint x: 684, endPoint y: 24, distance: 97.3
click at [684, 24] on div "GTPM Actions" at bounding box center [548, 23] width 882 height 17
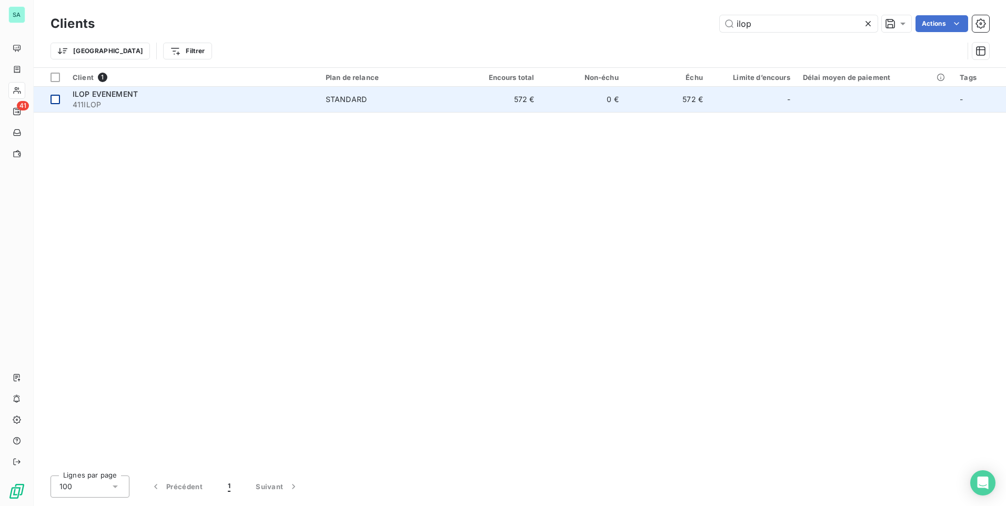
type input "ilop"
click at [64, 100] on td at bounding box center [50, 99] width 33 height 25
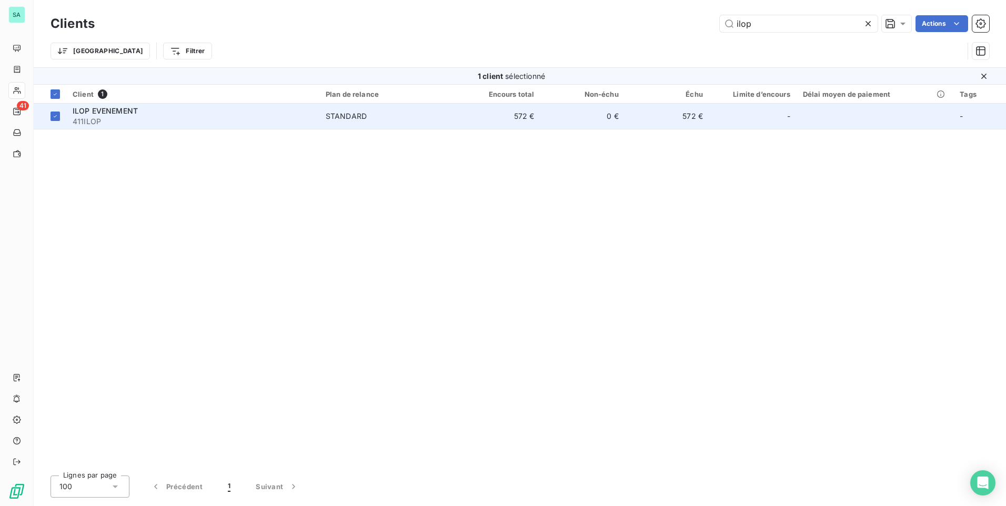
click at [116, 117] on span "411ILOP" at bounding box center [193, 121] width 240 height 11
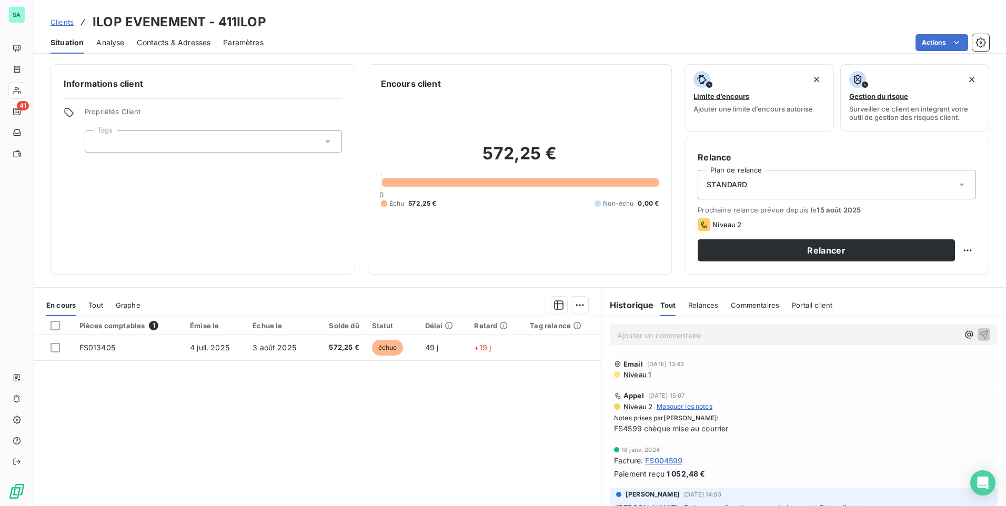
click at [170, 44] on span "Contacts & Adresses" at bounding box center [174, 42] width 74 height 11
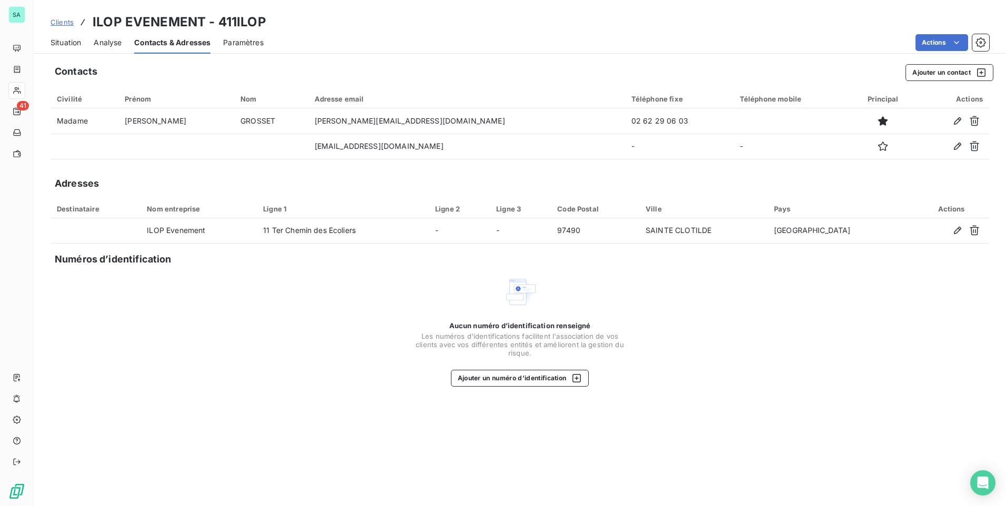
click at [59, 43] on span "Situation" at bounding box center [65, 42] width 31 height 11
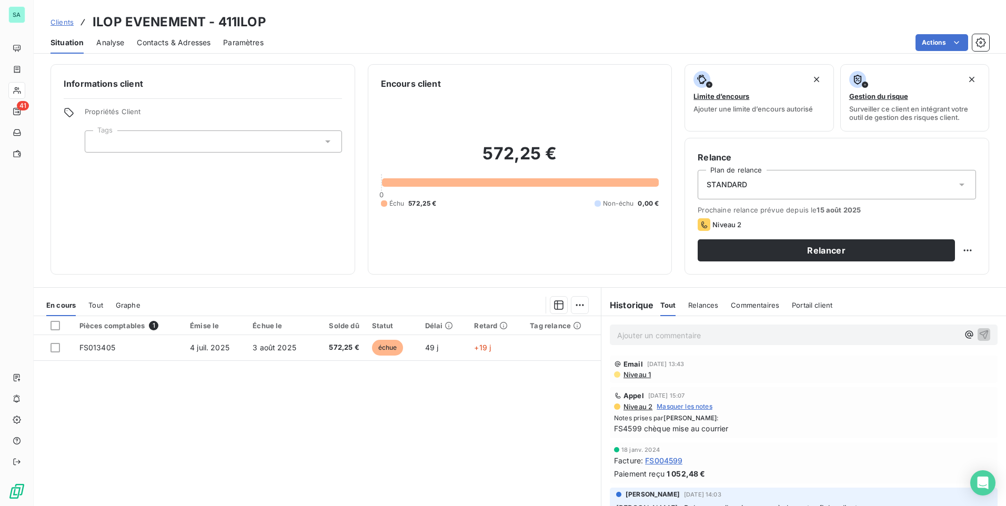
click at [160, 42] on span "Contacts & Adresses" at bounding box center [174, 42] width 74 height 11
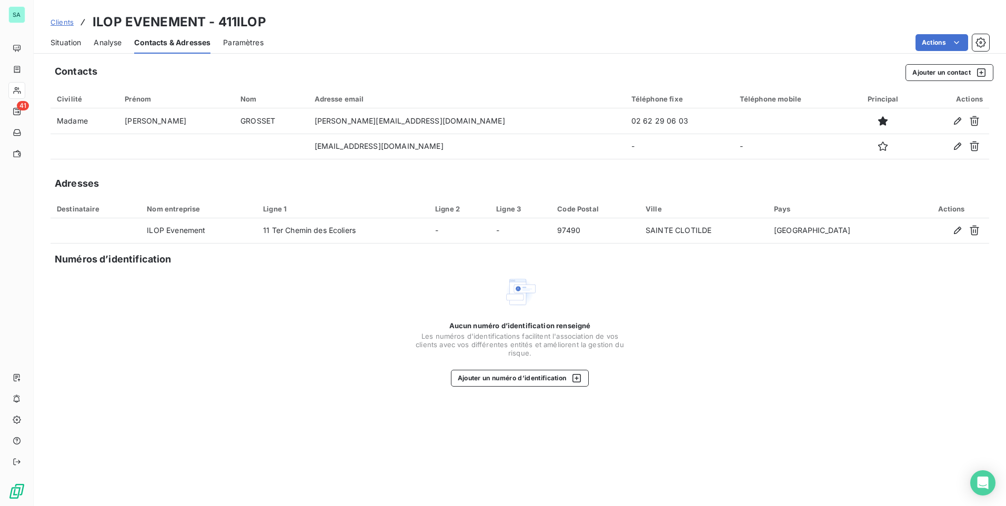
click at [68, 43] on span "Situation" at bounding box center [65, 42] width 31 height 11
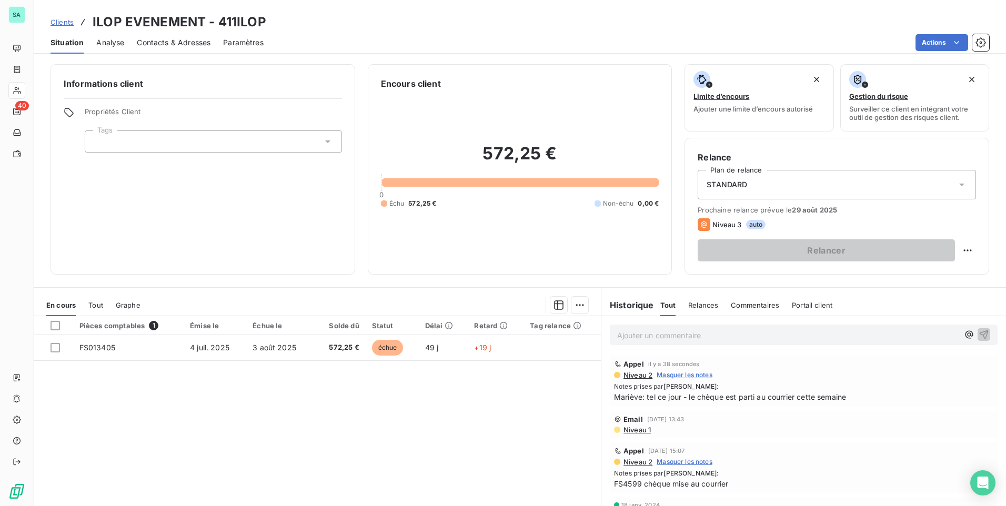
click at [68, 23] on span "Clients" at bounding box center [61, 22] width 23 height 8
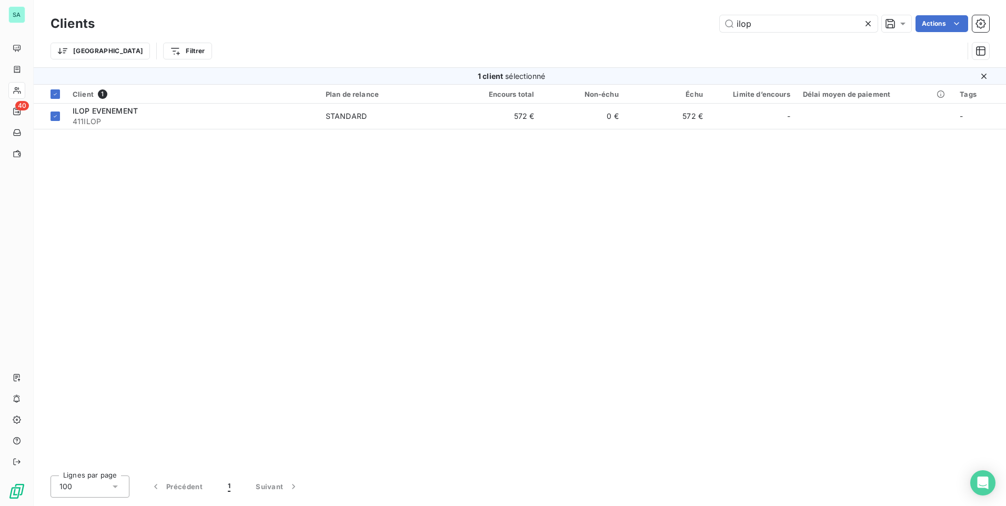
drag, startPoint x: 794, startPoint y: 23, endPoint x: 689, endPoint y: 33, distance: 105.7
click at [689, 33] on div "Clients ilop Actions" at bounding box center [519, 24] width 938 height 22
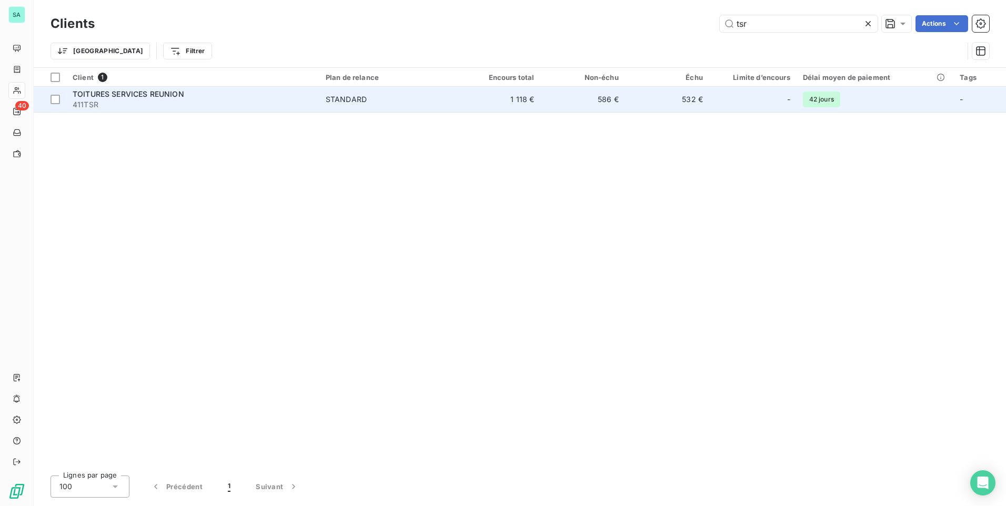
type input "tsr"
click at [135, 102] on span "411TSR" at bounding box center [193, 104] width 240 height 11
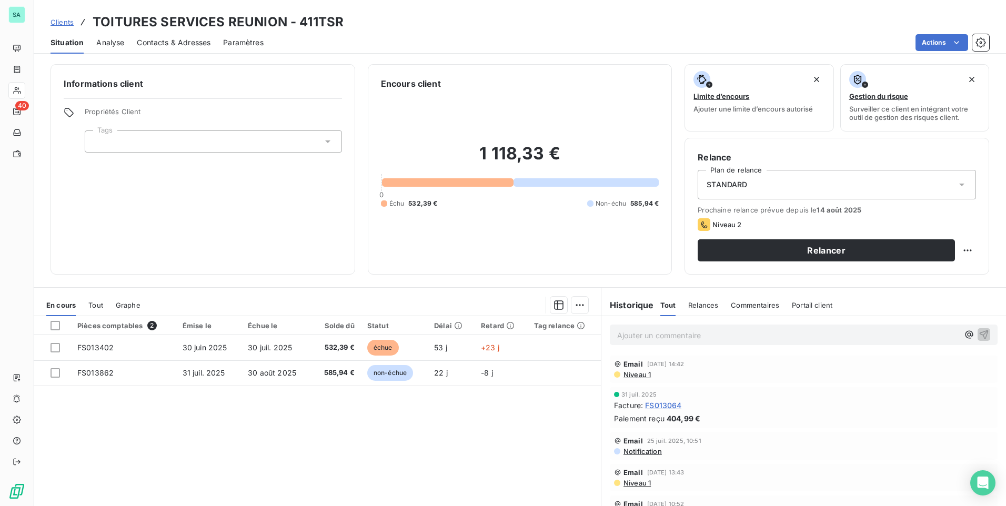
click at [188, 40] on span "Contacts & Adresses" at bounding box center [174, 42] width 74 height 11
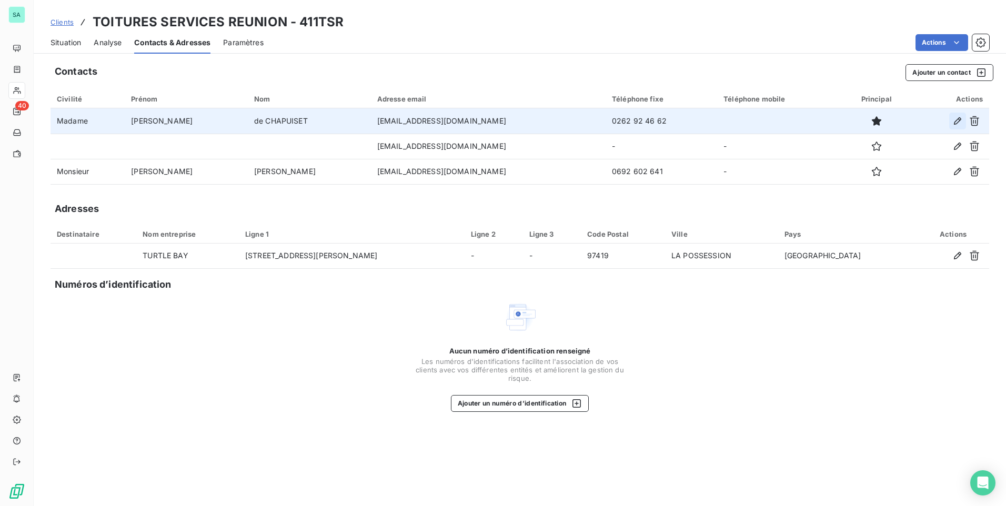
click at [956, 123] on icon "button" at bounding box center [957, 121] width 11 height 11
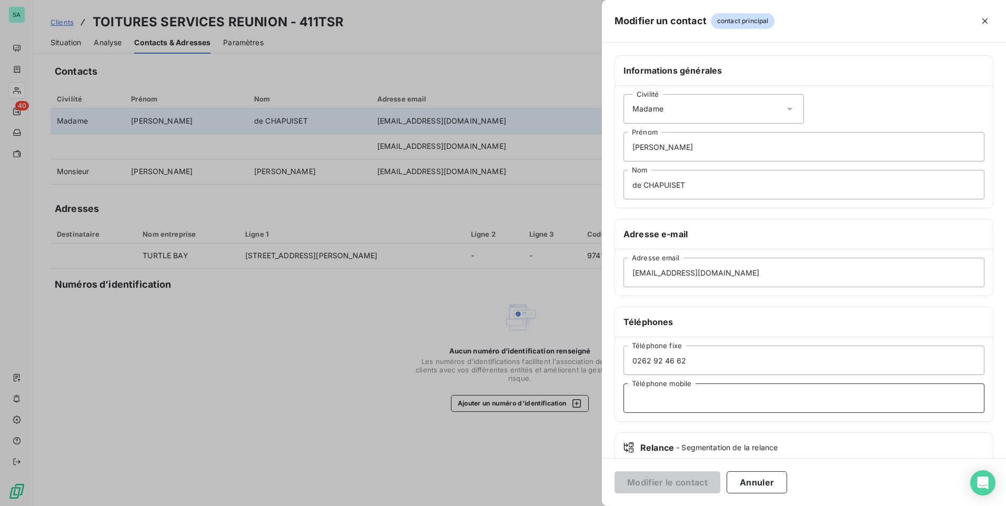
click at [651, 397] on input "Téléphone mobile" at bounding box center [803, 397] width 361 height 29
paste input "0692 87 73 84"
type input "0692 87 73 84"
click at [650, 486] on button "Modifier le contact" at bounding box center [667, 482] width 106 height 22
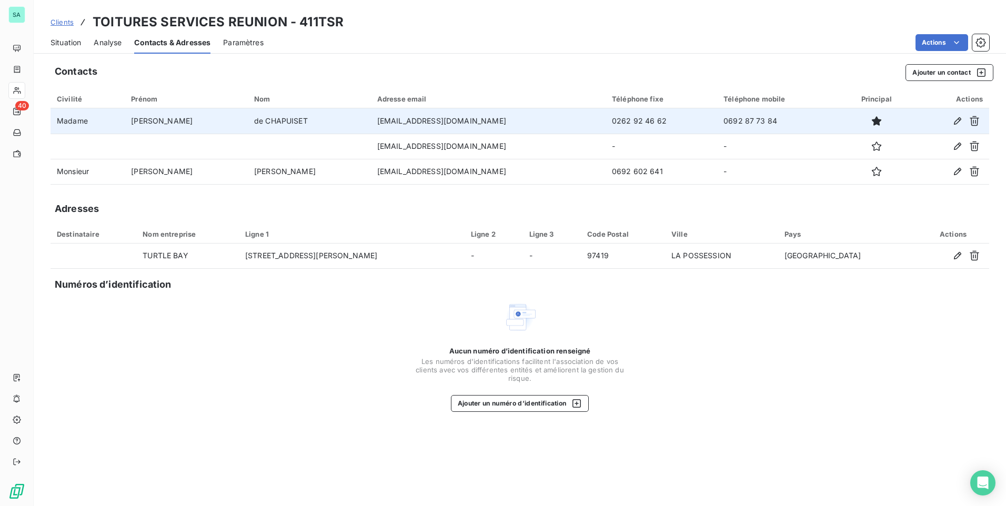
click at [67, 43] on span "Situation" at bounding box center [65, 42] width 31 height 11
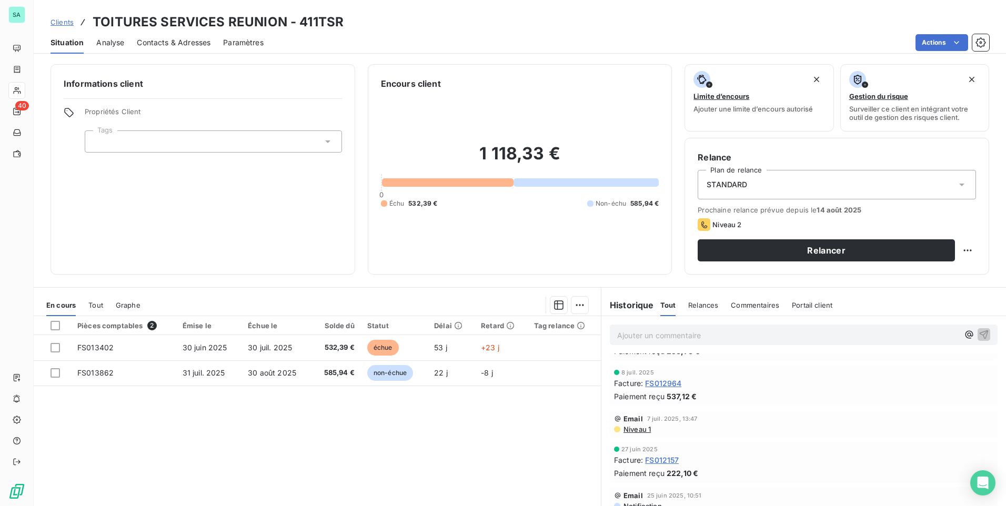
scroll to position [421, 0]
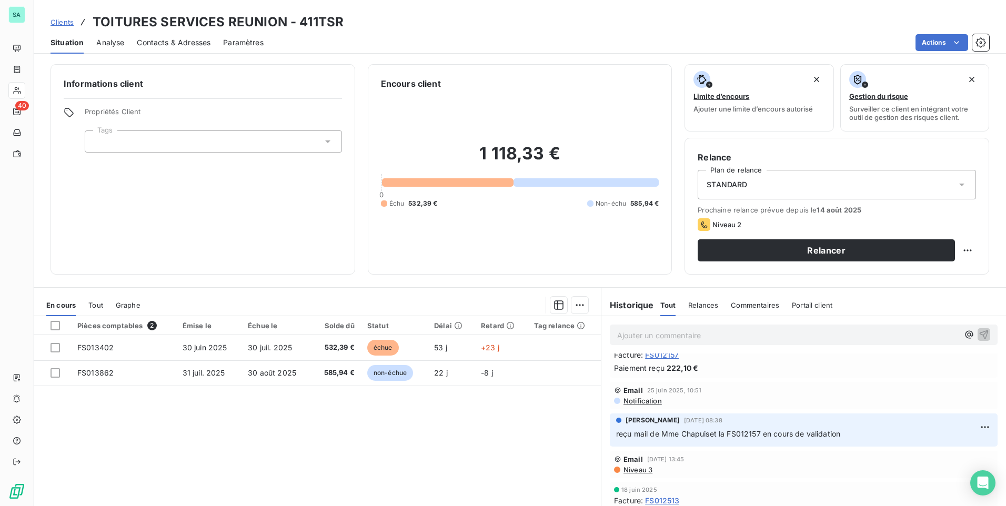
click at [157, 44] on span "Contacts & Adresses" at bounding box center [174, 42] width 74 height 11
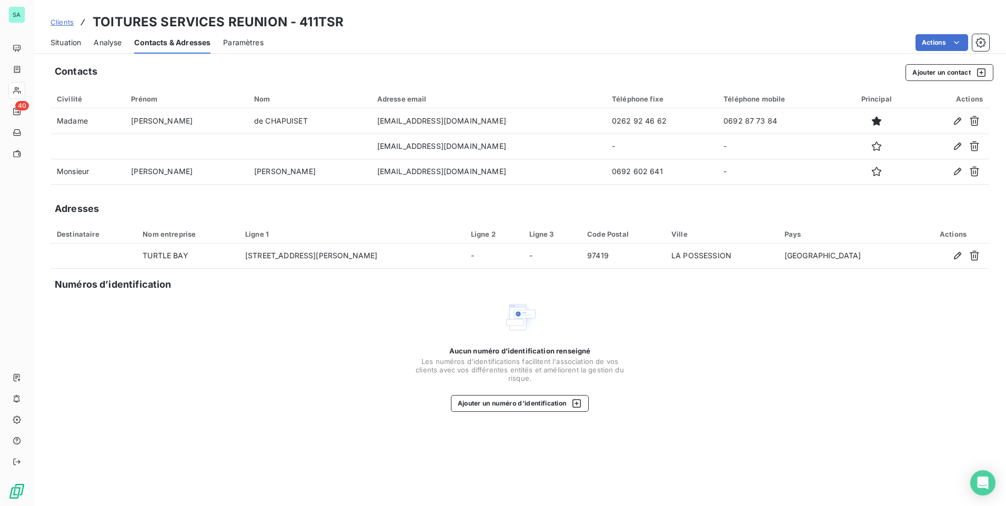
click at [63, 41] on span "Situation" at bounding box center [65, 42] width 31 height 11
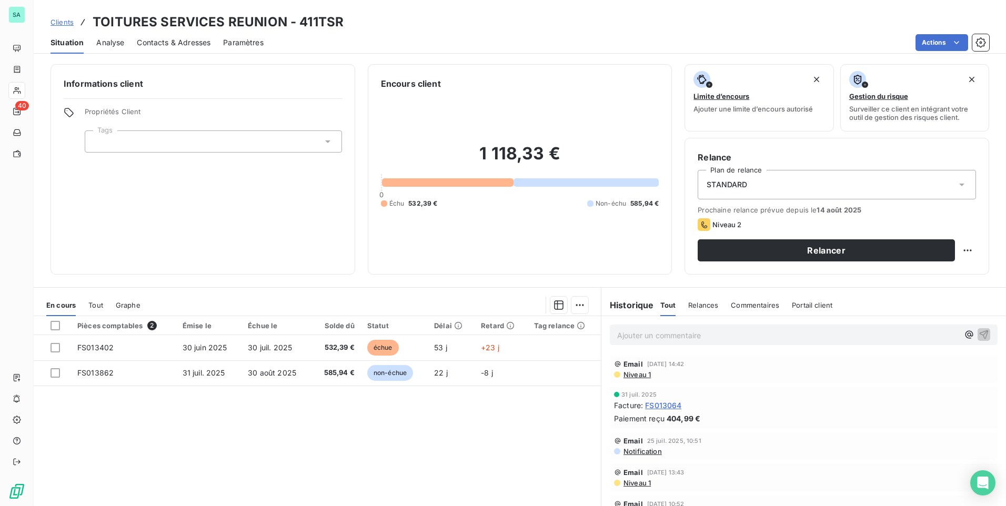
click at [175, 45] on span "Contacts & Adresses" at bounding box center [174, 42] width 74 height 11
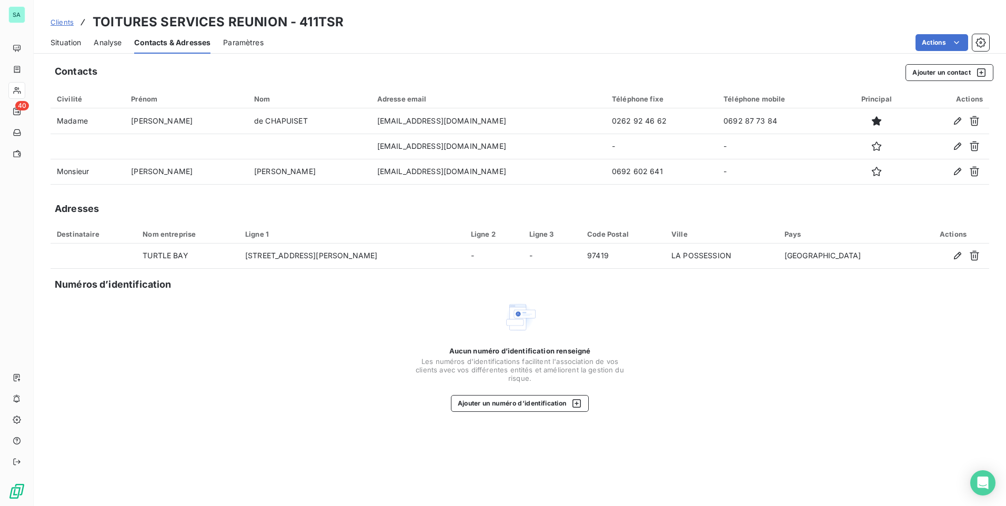
click at [66, 45] on span "Situation" at bounding box center [65, 42] width 31 height 11
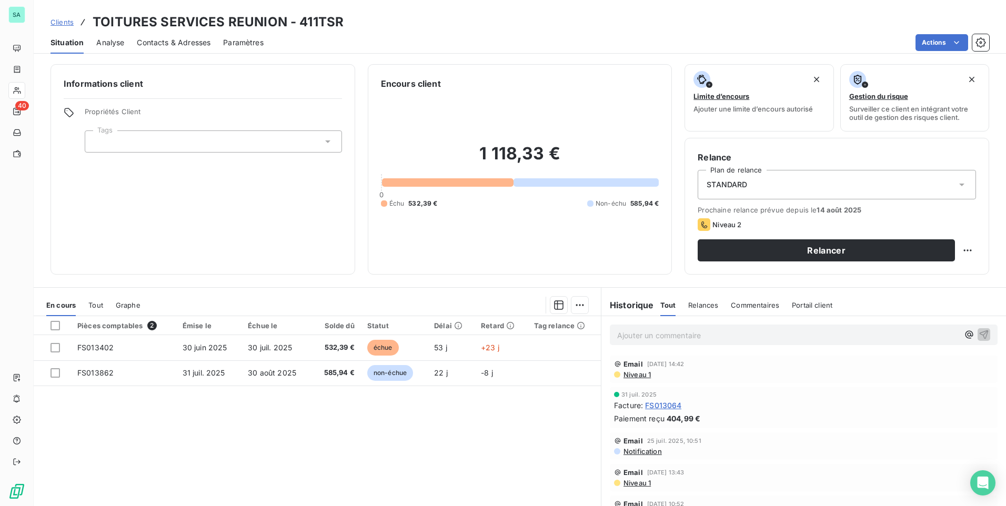
click at [173, 45] on span "Contacts & Adresses" at bounding box center [174, 42] width 74 height 11
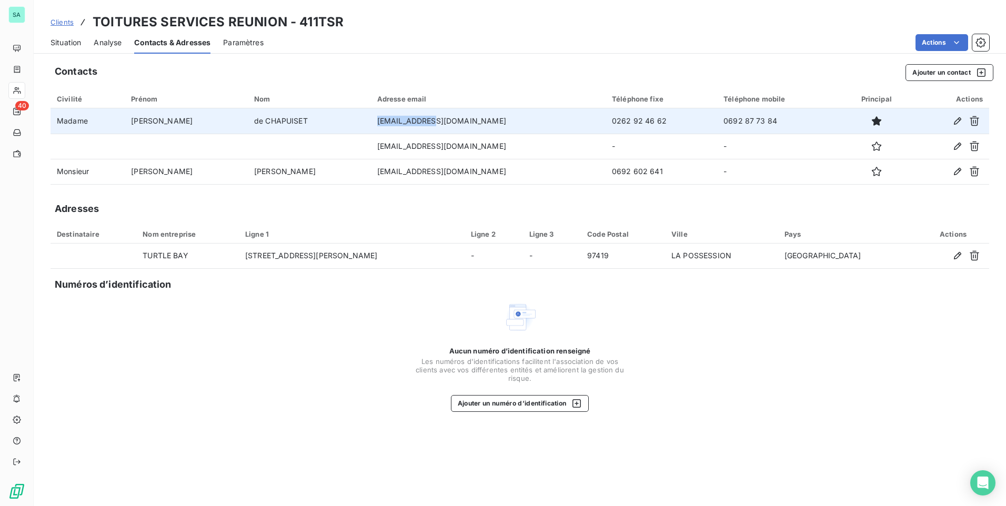
drag, startPoint x: 411, startPoint y: 120, endPoint x: 345, endPoint y: 126, distance: 66.6
click at [371, 126] on td "compta@bms.re" at bounding box center [488, 120] width 235 height 25
copy td "compta@bms.re"
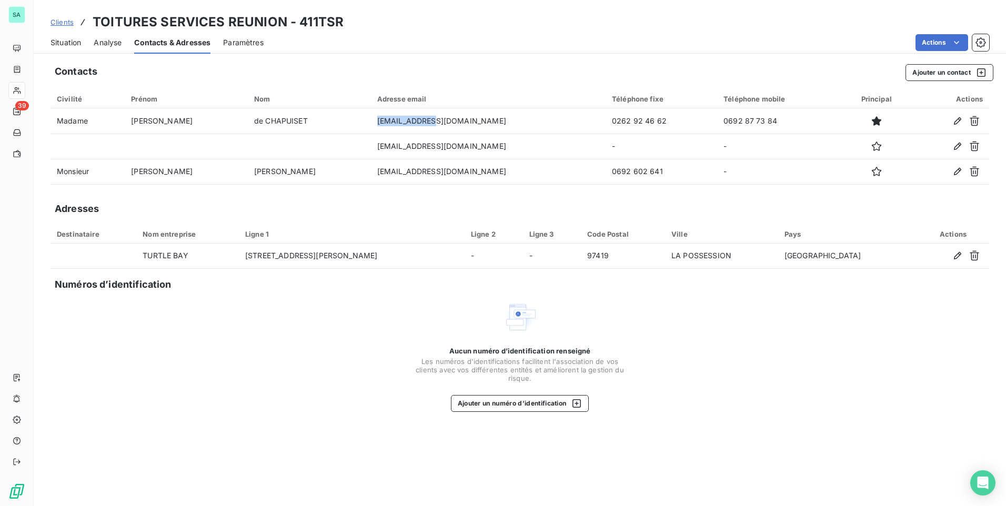
click at [51, 23] on span "Clients" at bounding box center [61, 22] width 23 height 8
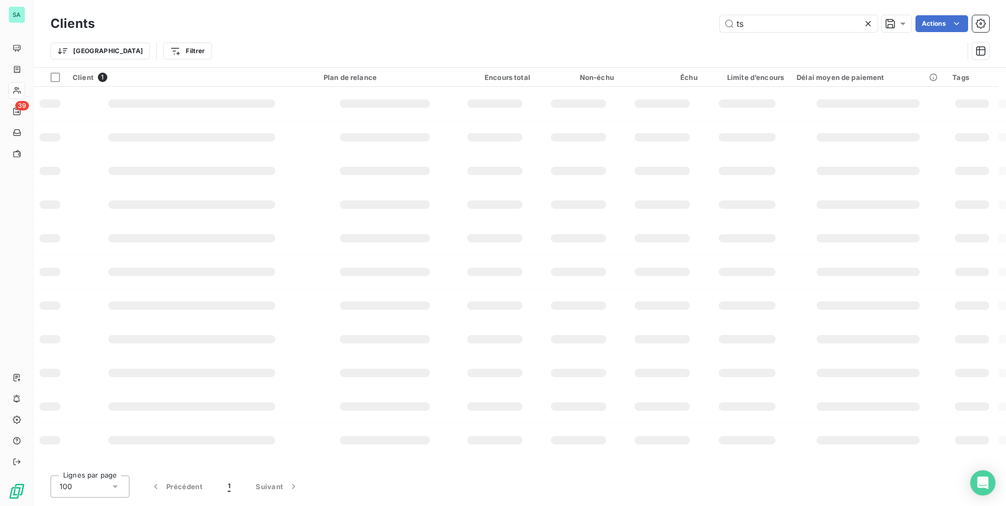
type input "t"
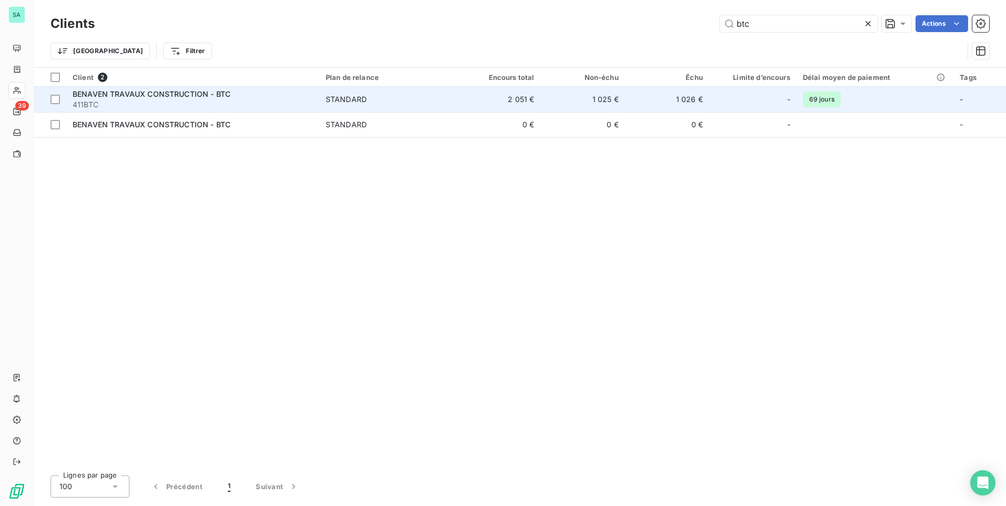
type input "btc"
click at [177, 97] on span "BENAVEN TRAVAUX CONSTRUCTION - BTC" at bounding box center [152, 93] width 158 height 9
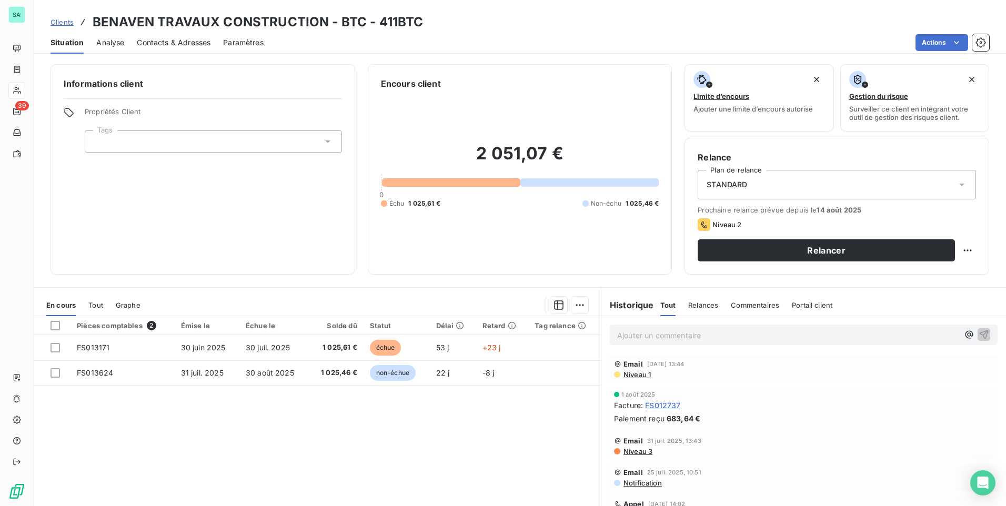
scroll to position [44, 0]
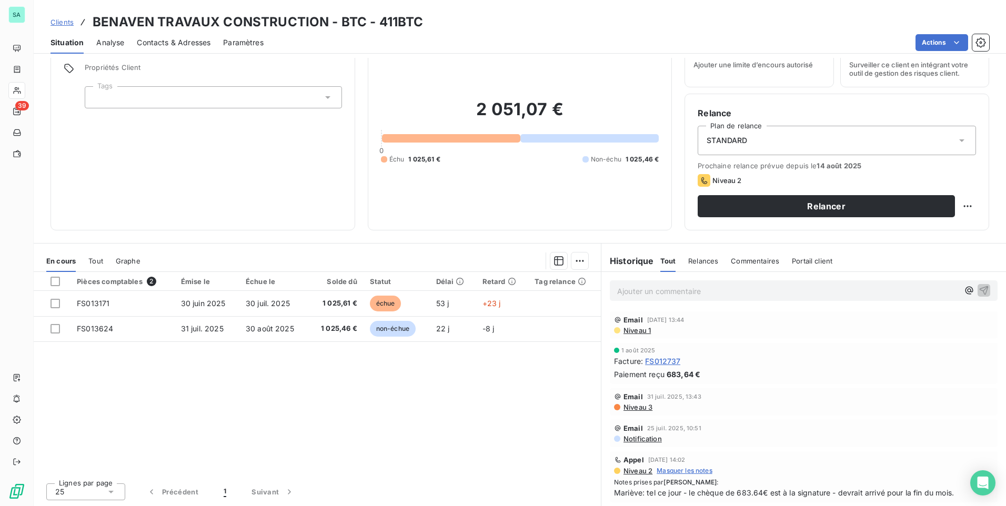
click at [173, 45] on span "Contacts & Adresses" at bounding box center [174, 42] width 74 height 11
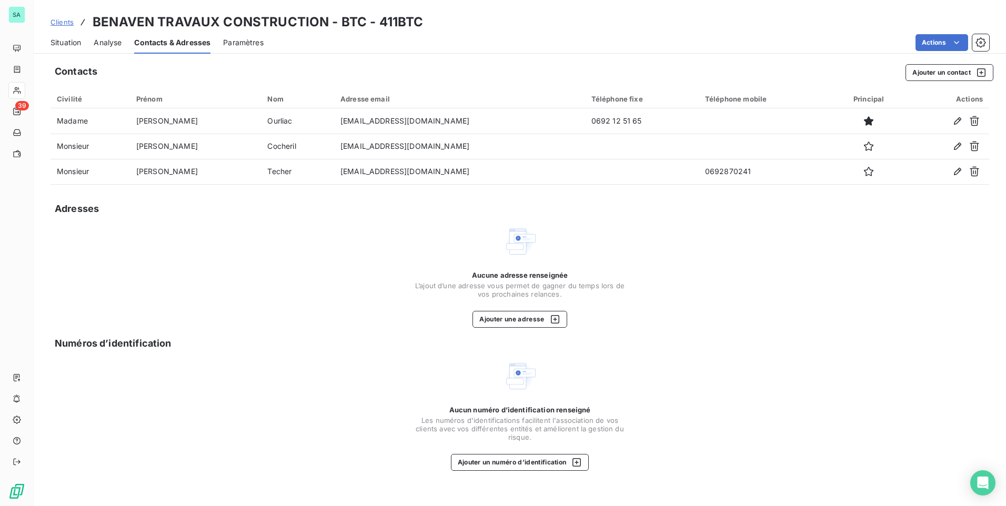
click at [60, 42] on span "Situation" at bounding box center [65, 42] width 31 height 11
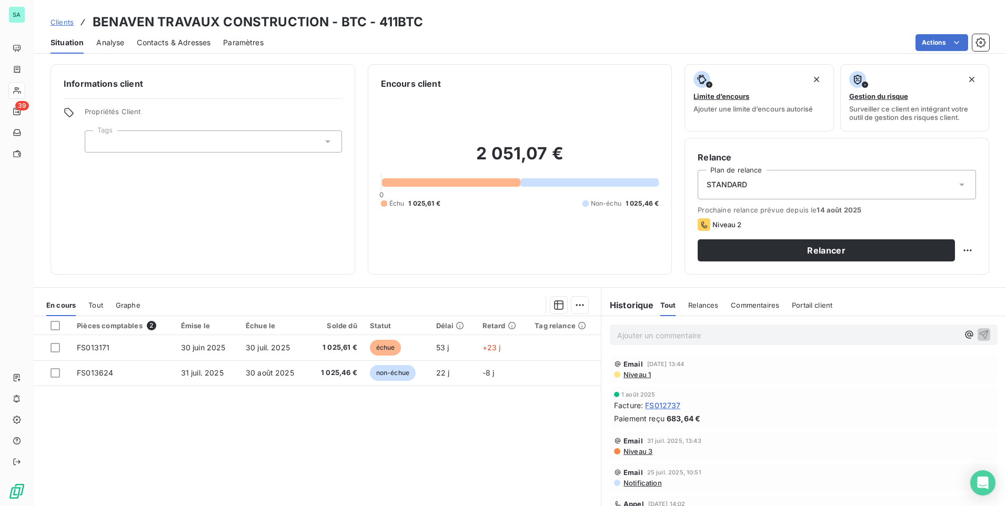
click at [162, 41] on span "Contacts & Adresses" at bounding box center [174, 42] width 74 height 11
